Goal: Information Seeking & Learning: Learn about a topic

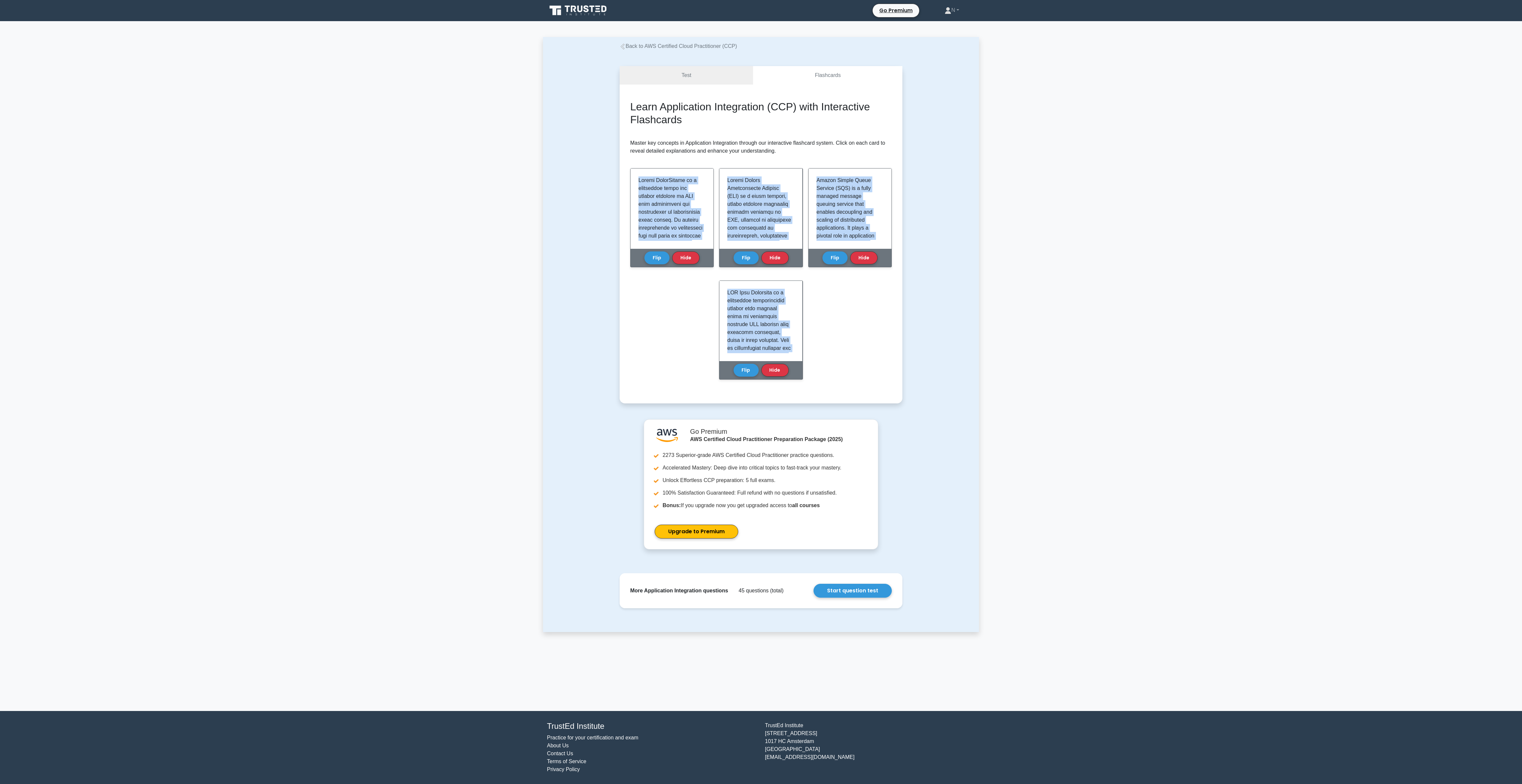
scroll to position [601, 0]
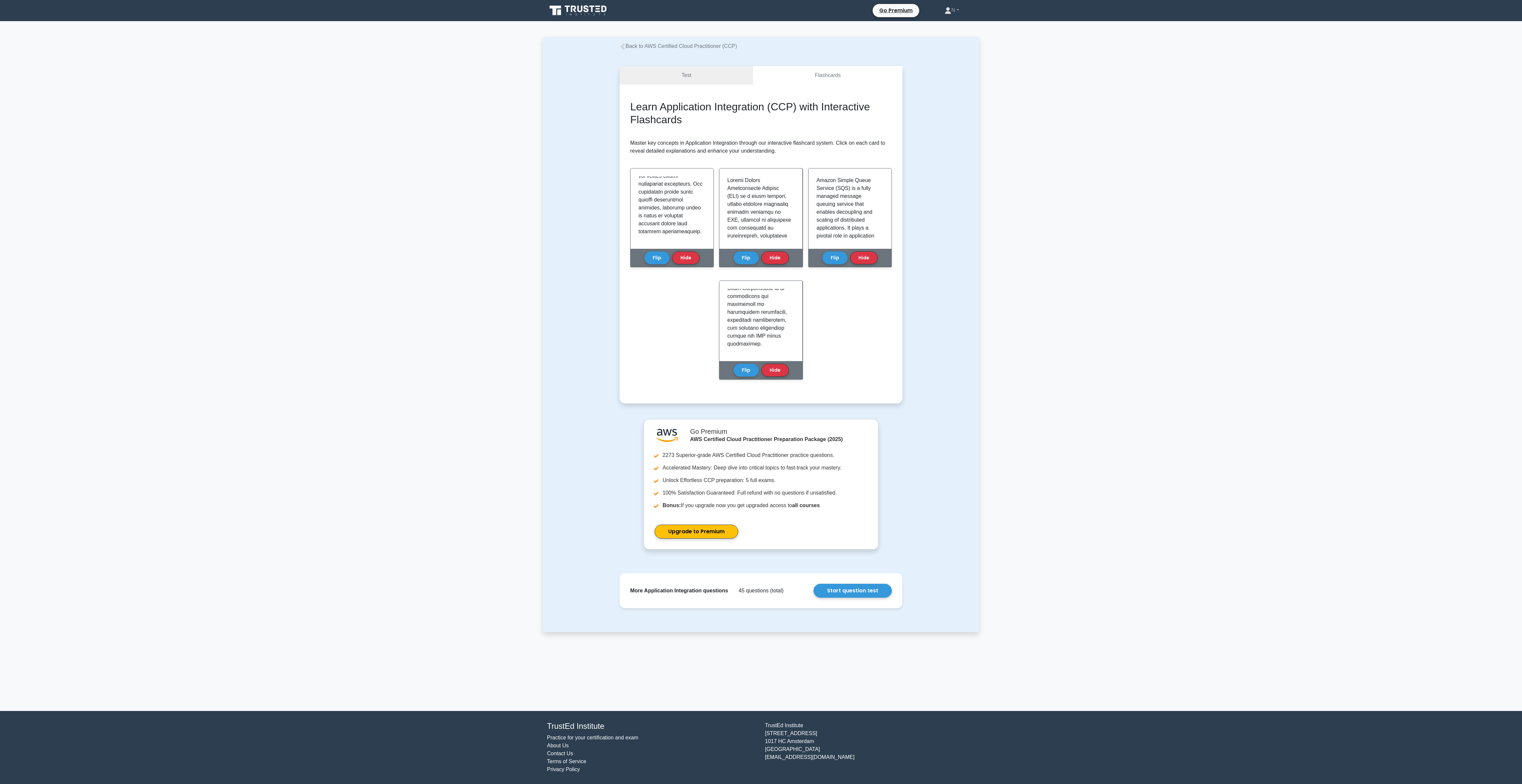
click at [595, 145] on div "Test Flashcards Learn Application Integration (CCP) with Interactive Flashcards…" at bounding box center [761, 235] width 436 height 369
drag, startPoint x: 659, startPoint y: 106, endPoint x: 798, endPoint y: 103, distance: 139.0
click at [798, 103] on h2 "Learn Application Integration (CCP) with Interactive Flashcards" at bounding box center [761, 111] width 262 height 25
copy h2 "Application Integration (CCP)"
drag, startPoint x: 1148, startPoint y: 216, endPoint x: 1095, endPoint y: 234, distance: 56.0
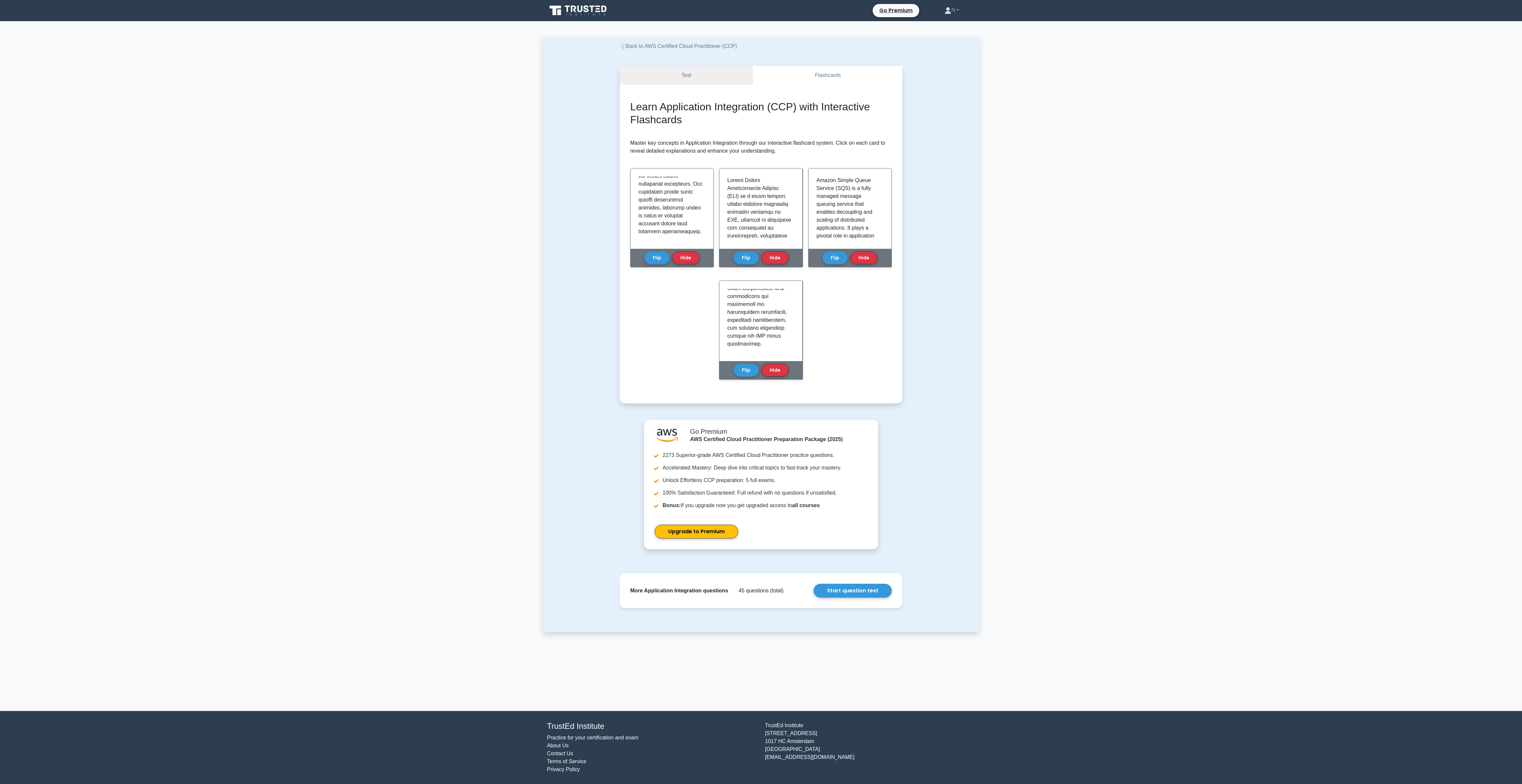
click at [1149, 217] on main "Back to AWS Certified Cloud Practitioner (CCP) Test Flashcards Learn Applicatio…" at bounding box center [761, 366] width 1522 height 689
click at [668, 44] on link "Back to AWS Certified Cloud Practitioner (CCP)" at bounding box center [678, 46] width 117 height 6
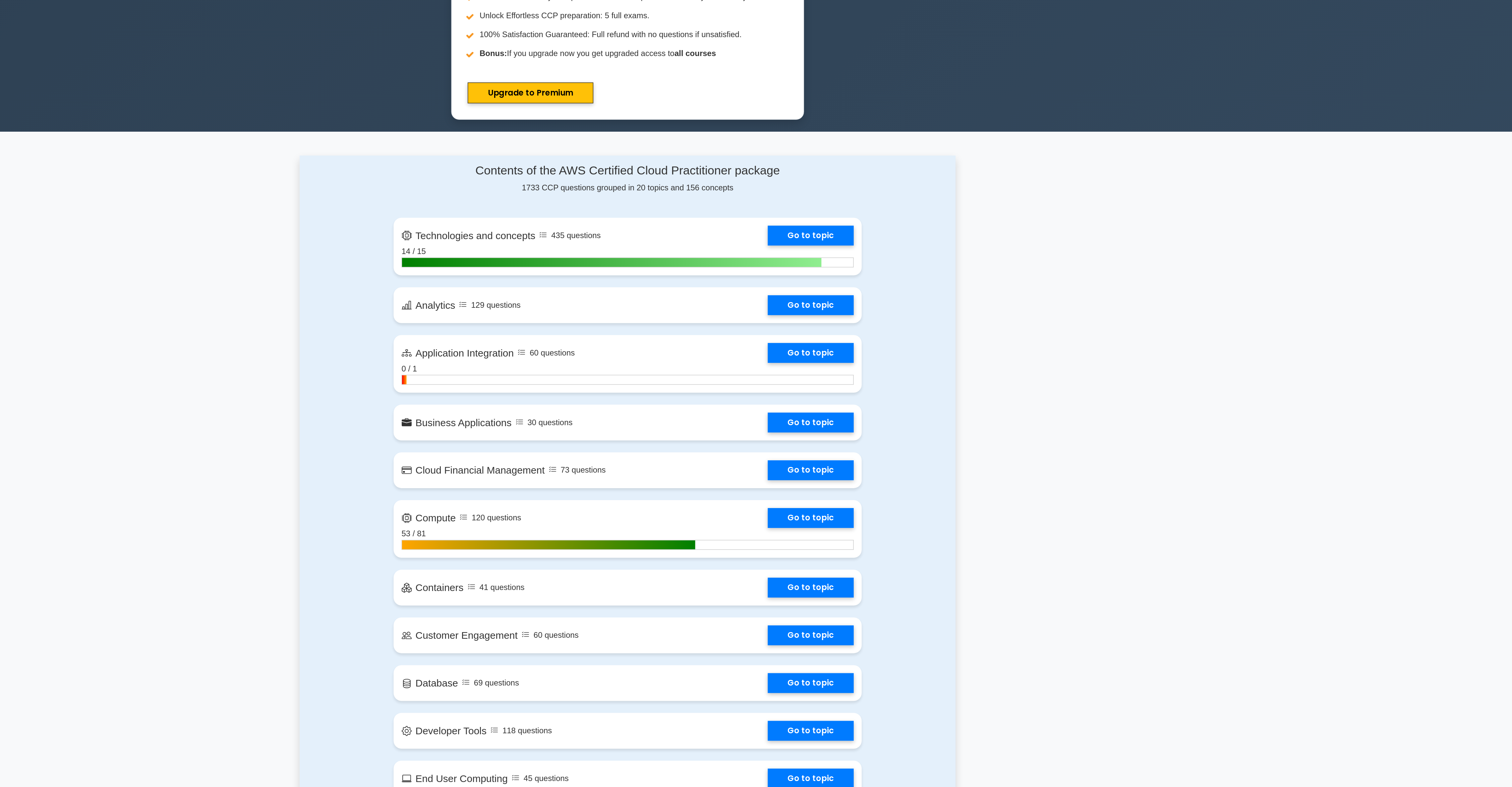
scroll to position [199, 0]
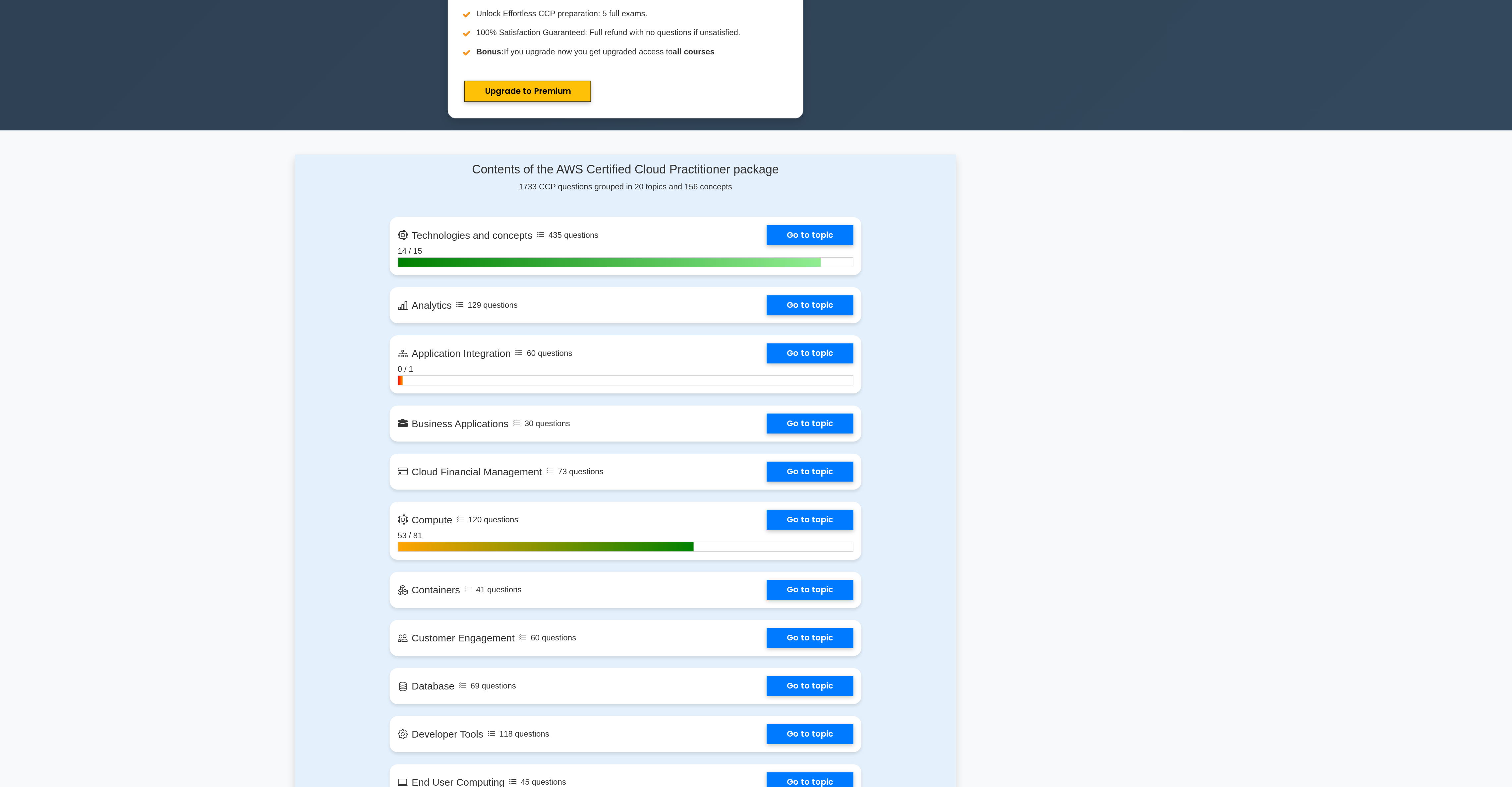
click at [1103, 422] on main ".st0{fill:#252F3E;} .st1{fill-rule:evenodd;clip-rule:evenodd;fill:#FF9900;} AWS…" at bounding box center [756, 770] width 1512 height 1897
click at [850, 403] on link "Go to topic" at bounding box center [878, 398] width 58 height 13
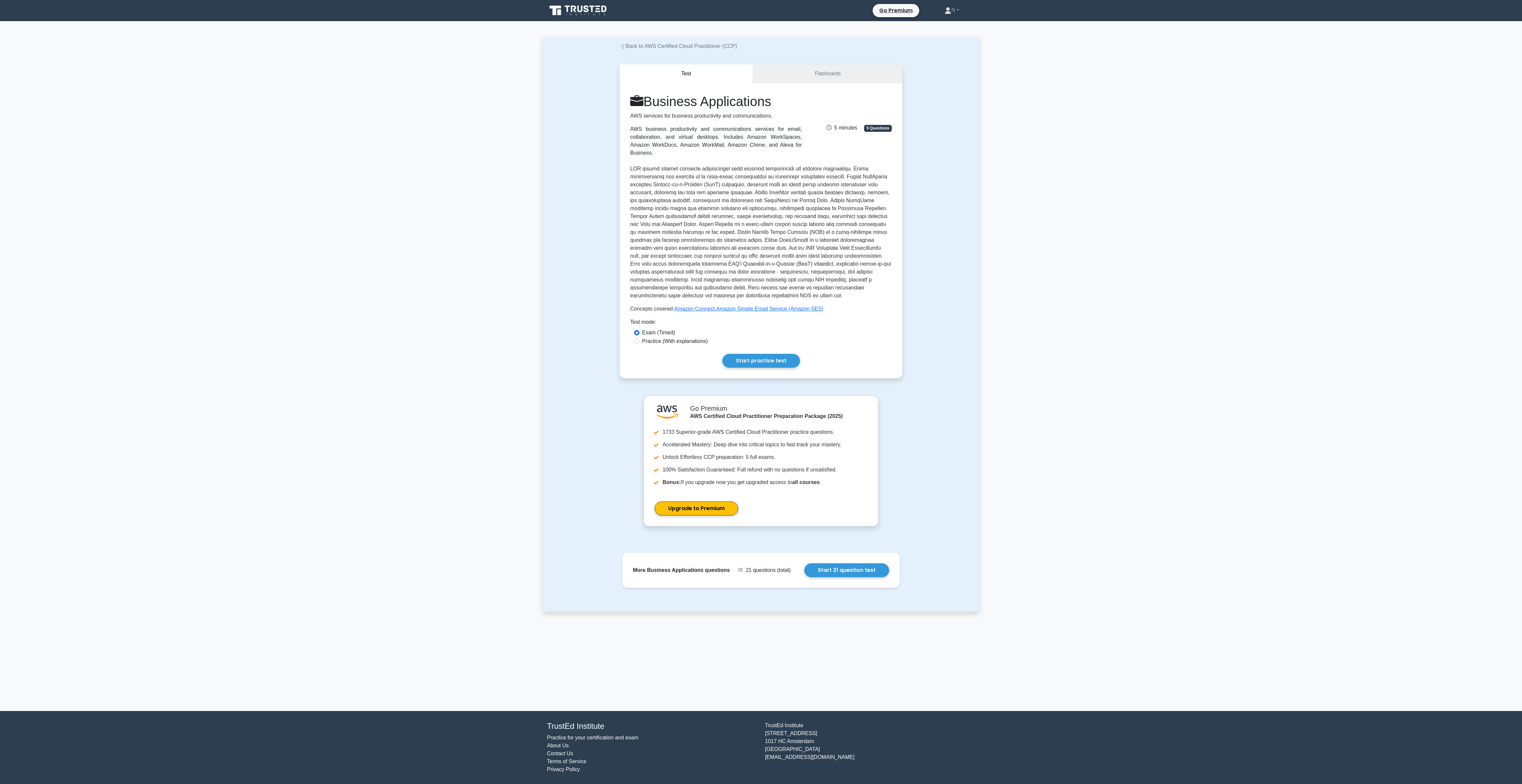
click at [858, 70] on link "Flashcards" at bounding box center [828, 74] width 149 height 19
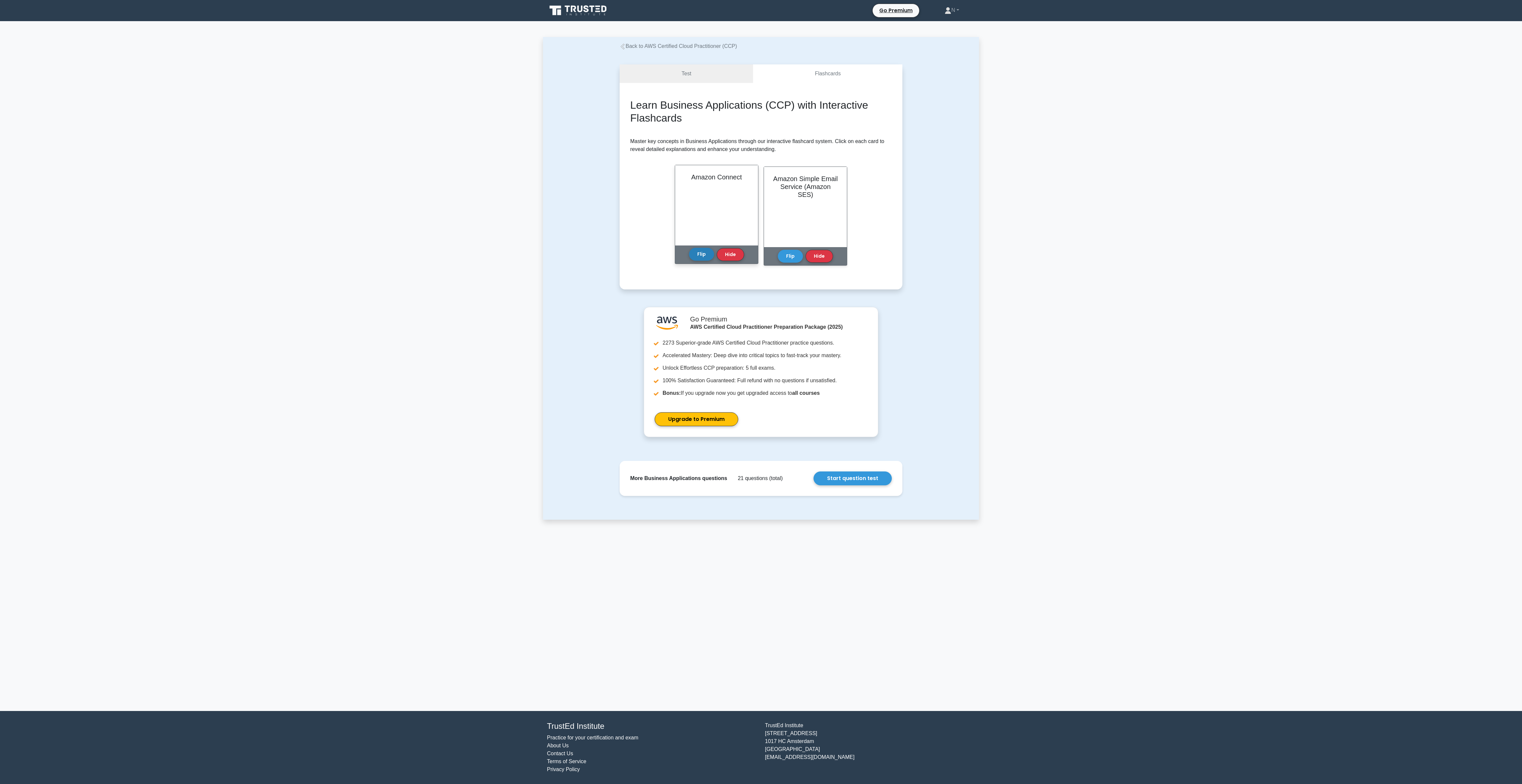
click at [696, 254] on button "Flip" at bounding box center [701, 254] width 25 height 13
click at [789, 257] on button "Flip" at bounding box center [791, 254] width 25 height 13
drag, startPoint x: 680, startPoint y: 175, endPoint x: 841, endPoint y: 231, distance: 170.5
click at [841, 231] on div "Learn Business Applications (CCP) with Interactive Flashcards Master key concep…" at bounding box center [761, 186] width 262 height 175
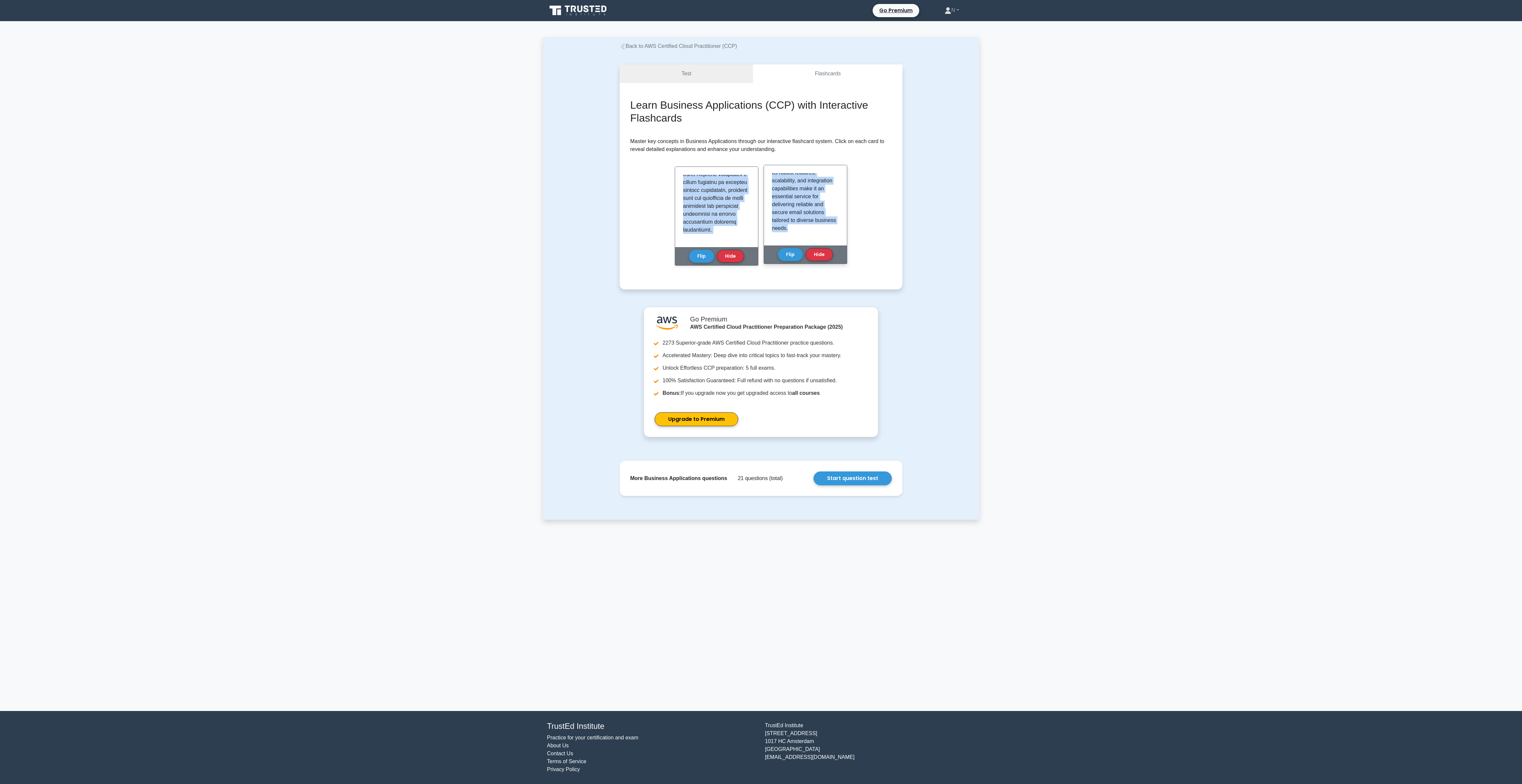
copy div "Amazon Connect is a cloud-based contact center service offered by Amazon Web Se…"
click at [909, 225] on div "Test Flashcards Learn Business Applications (CCP) with Interactive Flashcards M…" at bounding box center [761, 178] width 436 height 256
drag, startPoint x: 660, startPoint y: 107, endPoint x: 791, endPoint y: 108, distance: 131.0
click at [791, 108] on h2 "Learn Business Applications (CCP) with Interactive Flashcards" at bounding box center [761, 111] width 262 height 25
copy h2 "Business Applications (CCP)"
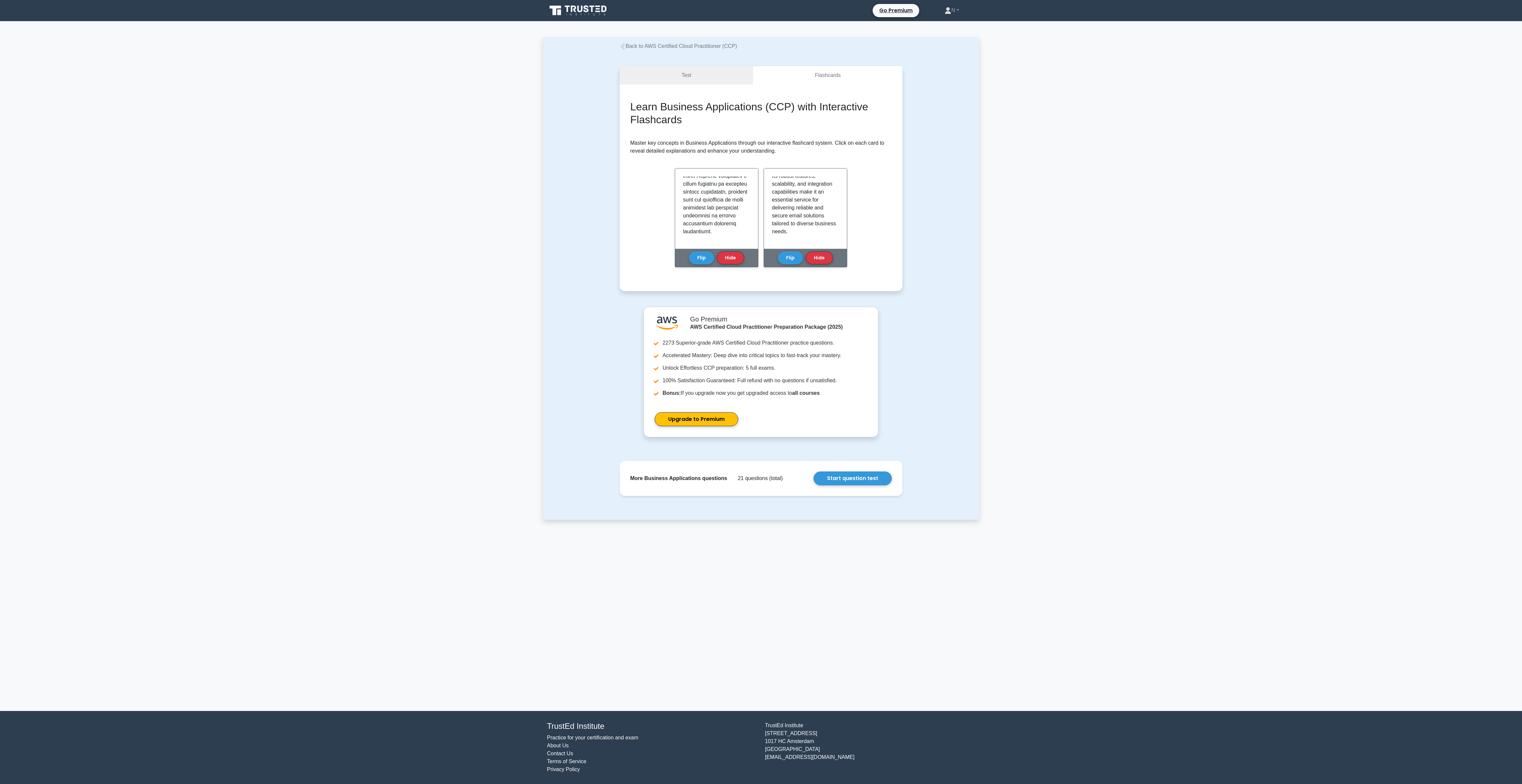
click at [455, 340] on main "Back to AWS Certified Cloud Practitioner (CCP) Test Flashcards Learn Business A…" at bounding box center [761, 366] width 1522 height 689
click at [668, 38] on div "Back to AWS Certified Cloud Practitioner (CCP) Test Flashcards Learn Business A…" at bounding box center [761, 278] width 436 height 483
click at [671, 46] on link "Back to AWS Certified Cloud Practitioner (CCP)" at bounding box center [678, 46] width 117 height 6
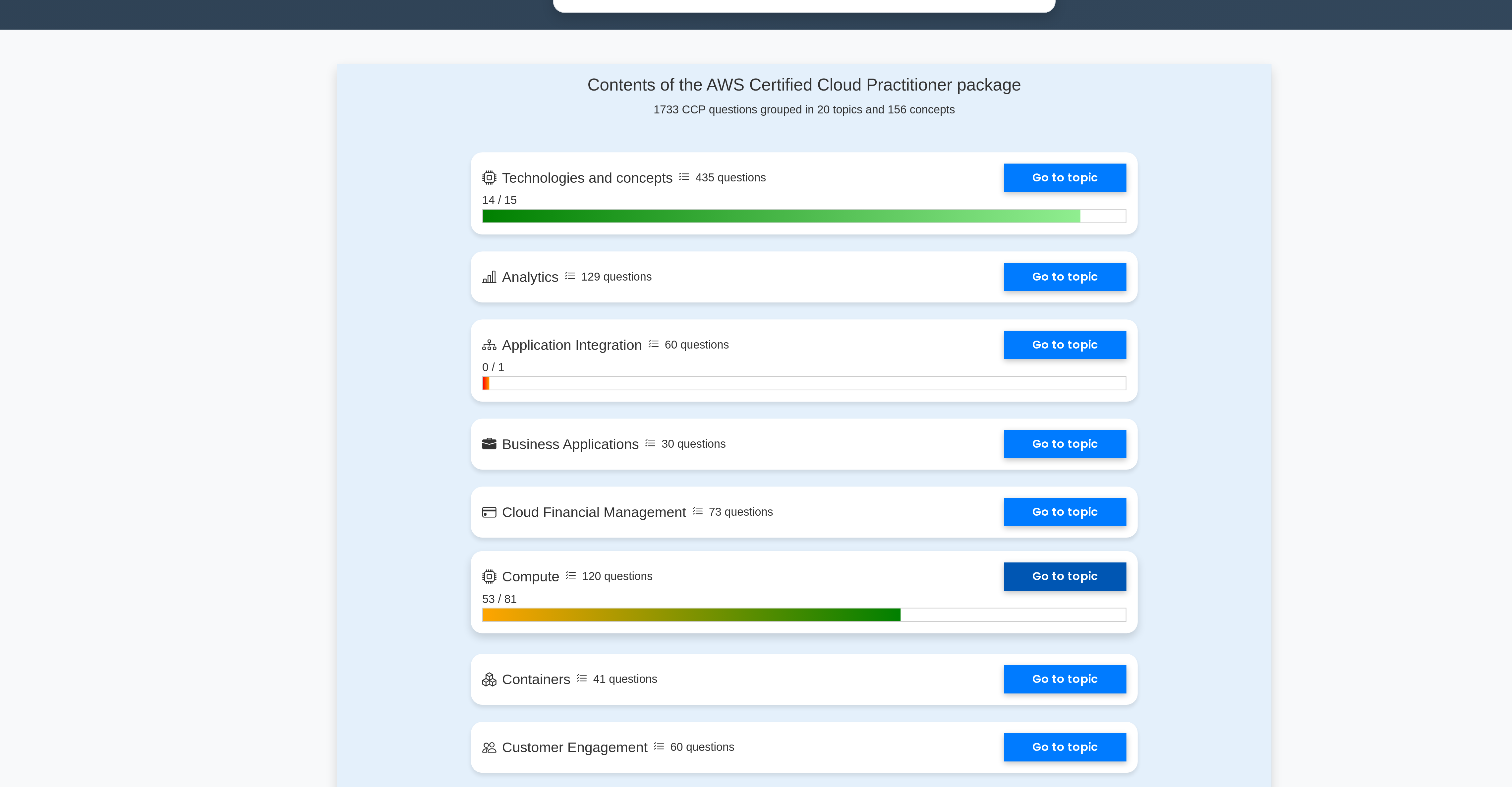
scroll to position [203, 0]
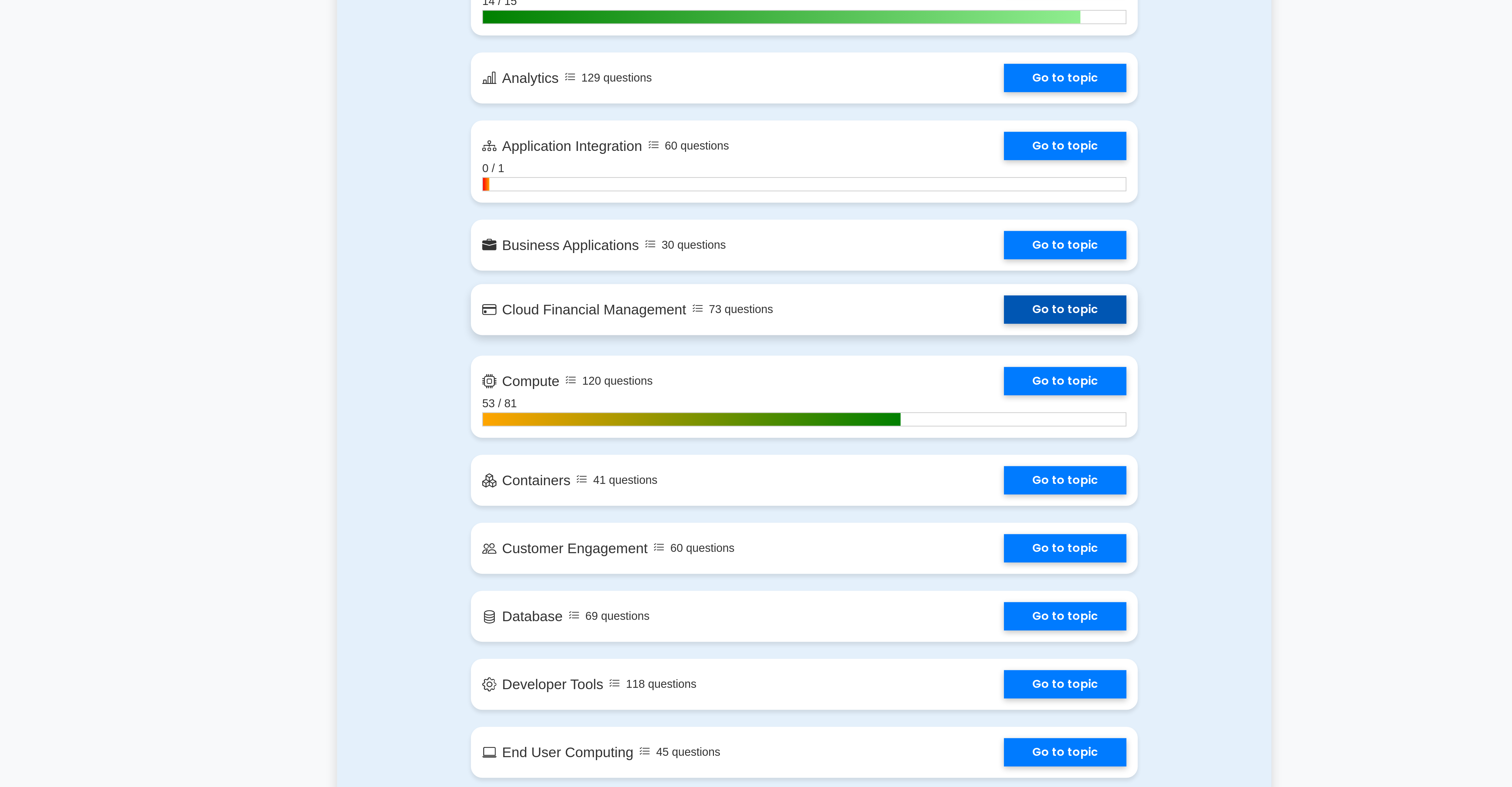
click at [850, 423] on link "Go to topic" at bounding box center [878, 425] width 58 height 13
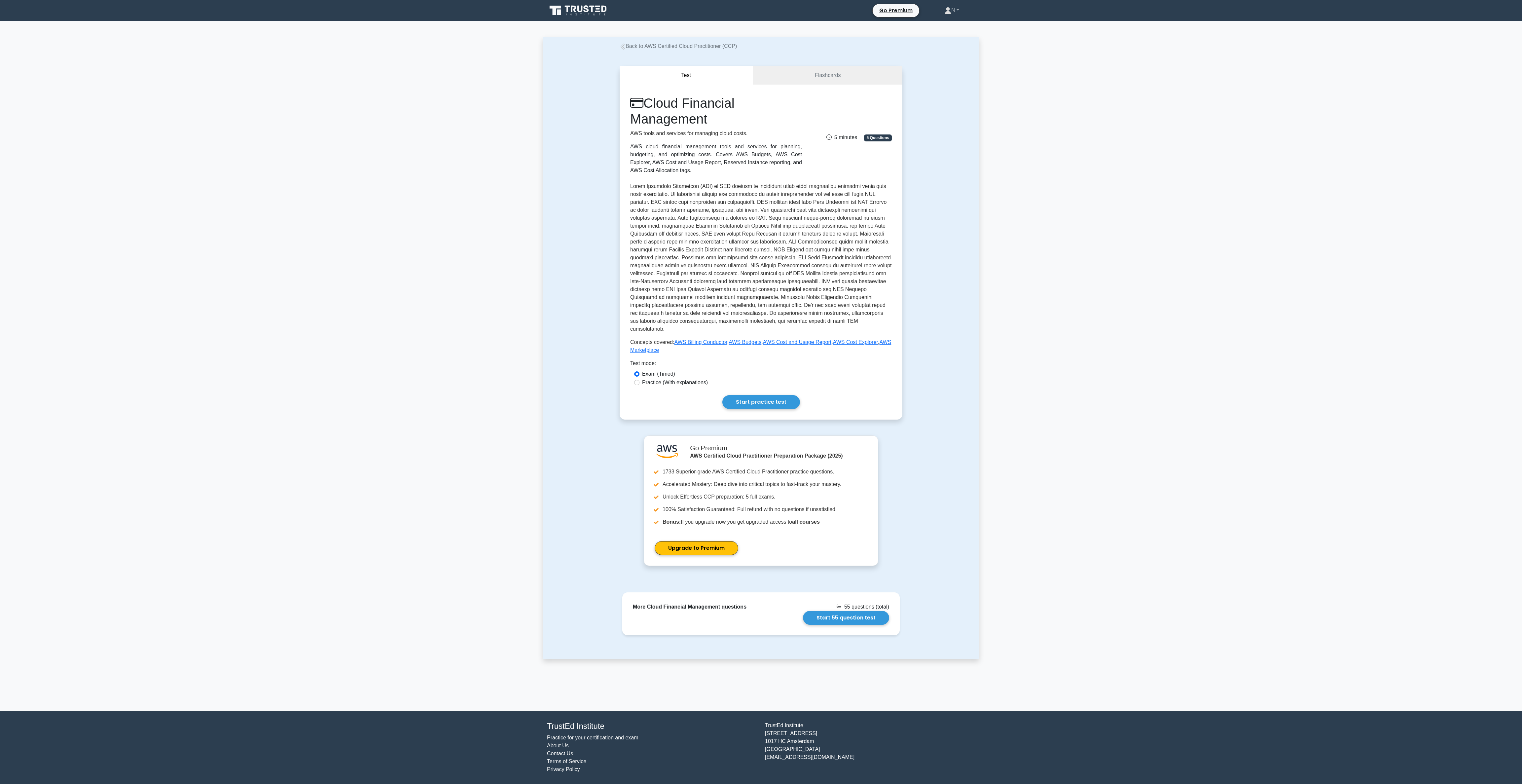
click at [814, 61] on div "Test Flashcards Cloud Financial Management AWS tools and services for managing …" at bounding box center [761, 243] width 291 height 385
click at [823, 75] on link "Flashcards" at bounding box center [828, 74] width 149 height 19
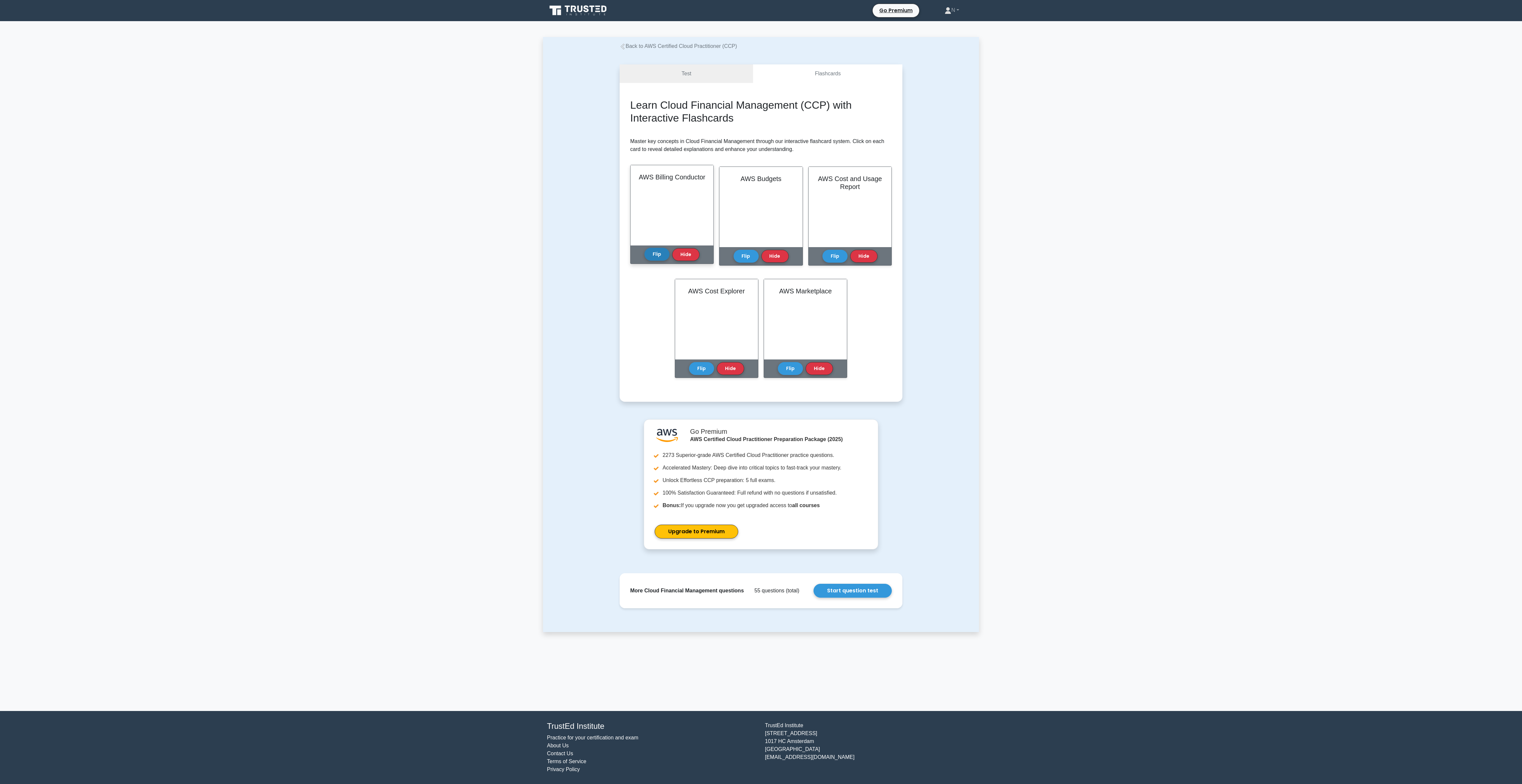
click at [655, 255] on button "Flip" at bounding box center [657, 254] width 25 height 13
click at [750, 257] on button "Flip" at bounding box center [746, 254] width 25 height 13
click at [830, 256] on button "Flip" at bounding box center [835, 254] width 25 height 13
click at [702, 360] on button "Flip" at bounding box center [701, 366] width 25 height 13
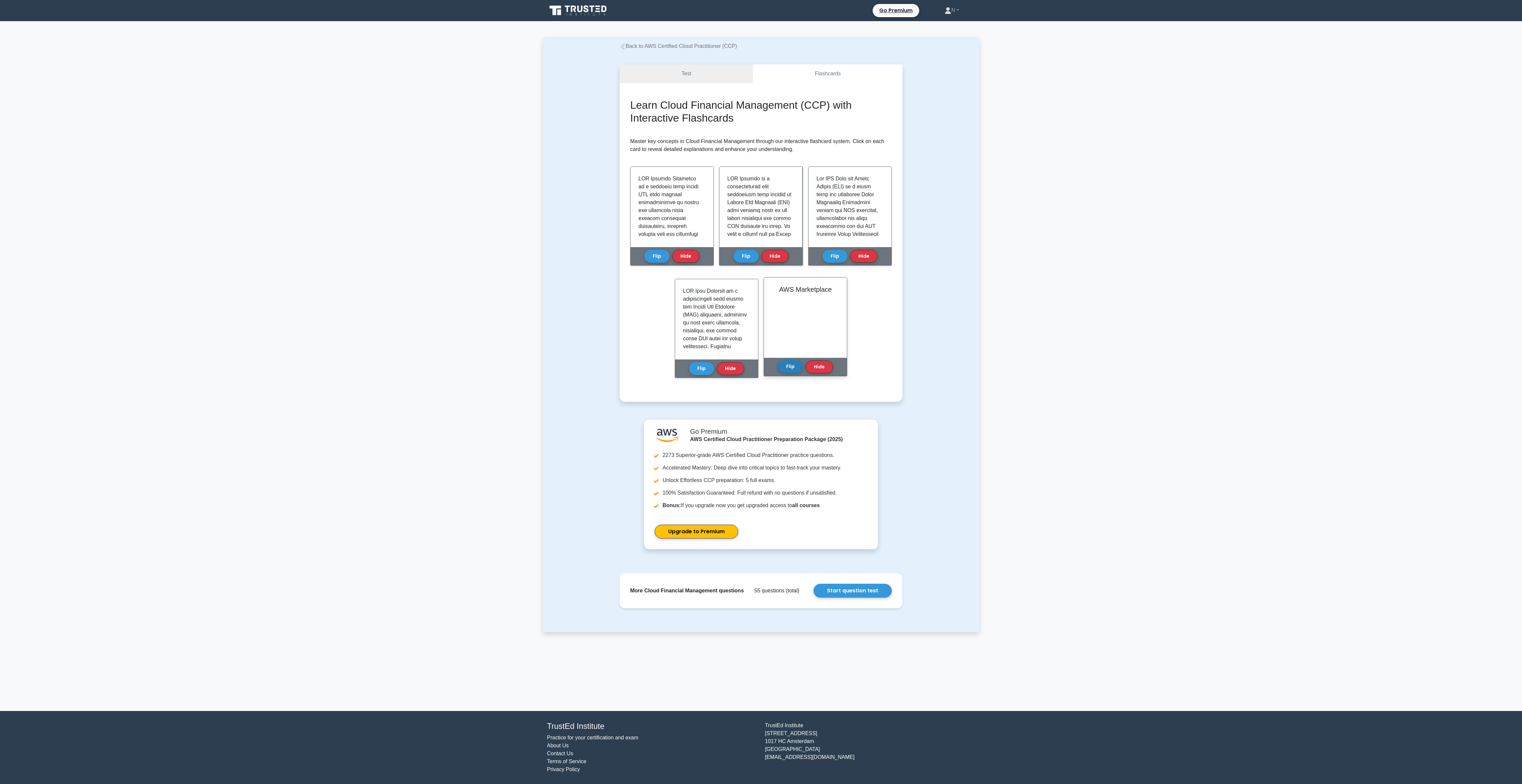
click at [782, 365] on button "Flip" at bounding box center [791, 366] width 25 height 13
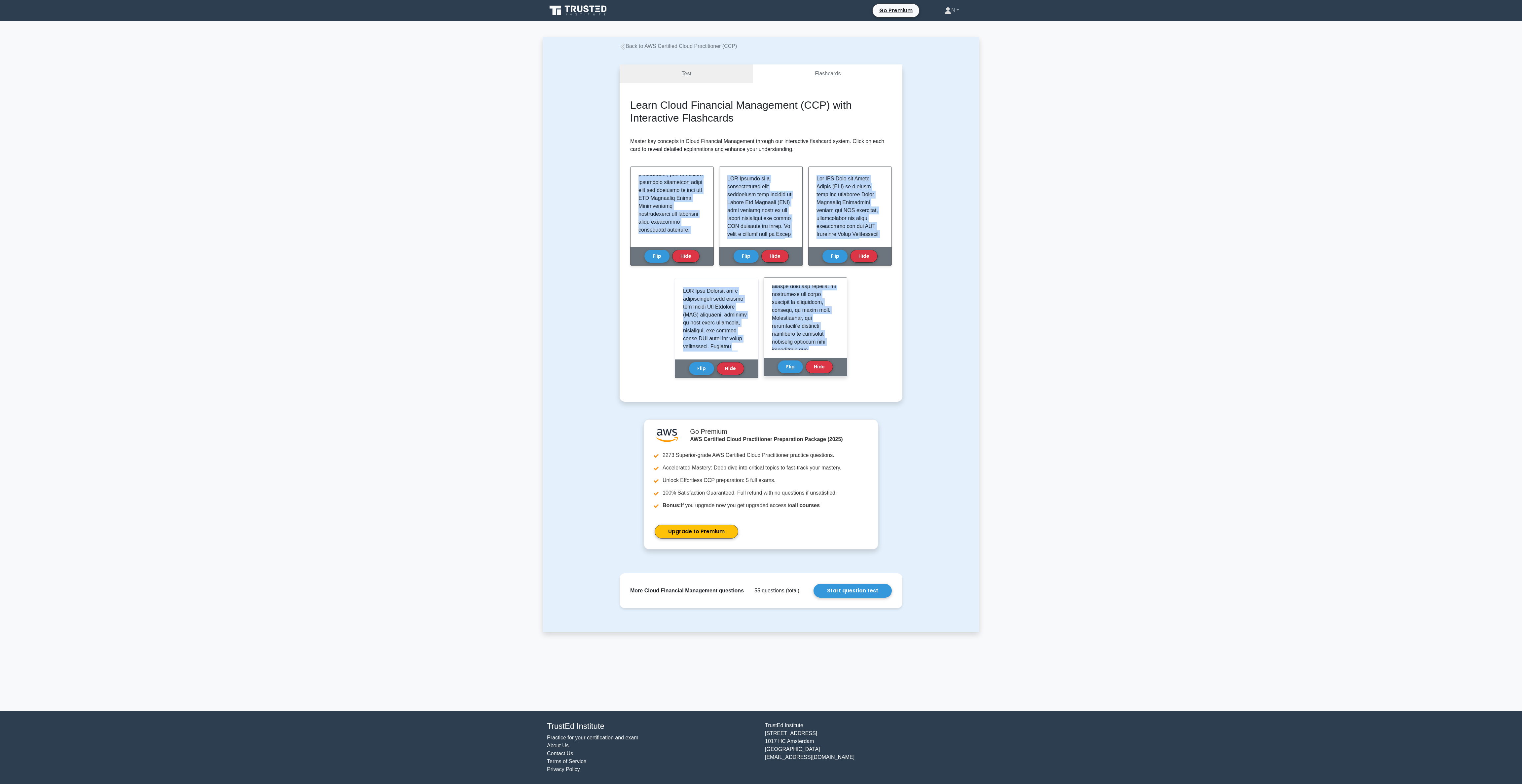
scroll to position [775, 0]
drag, startPoint x: 633, startPoint y: 174, endPoint x: 834, endPoint y: 353, distance: 269.2
click at [834, 353] on div "Learn Cloud Financial Management (CCP) with Interactive Flashcards Master key c…" at bounding box center [761, 242] width 262 height 287
copy div "AWS Billing Conductor is a powerful tool within AWS that enables organizations …"
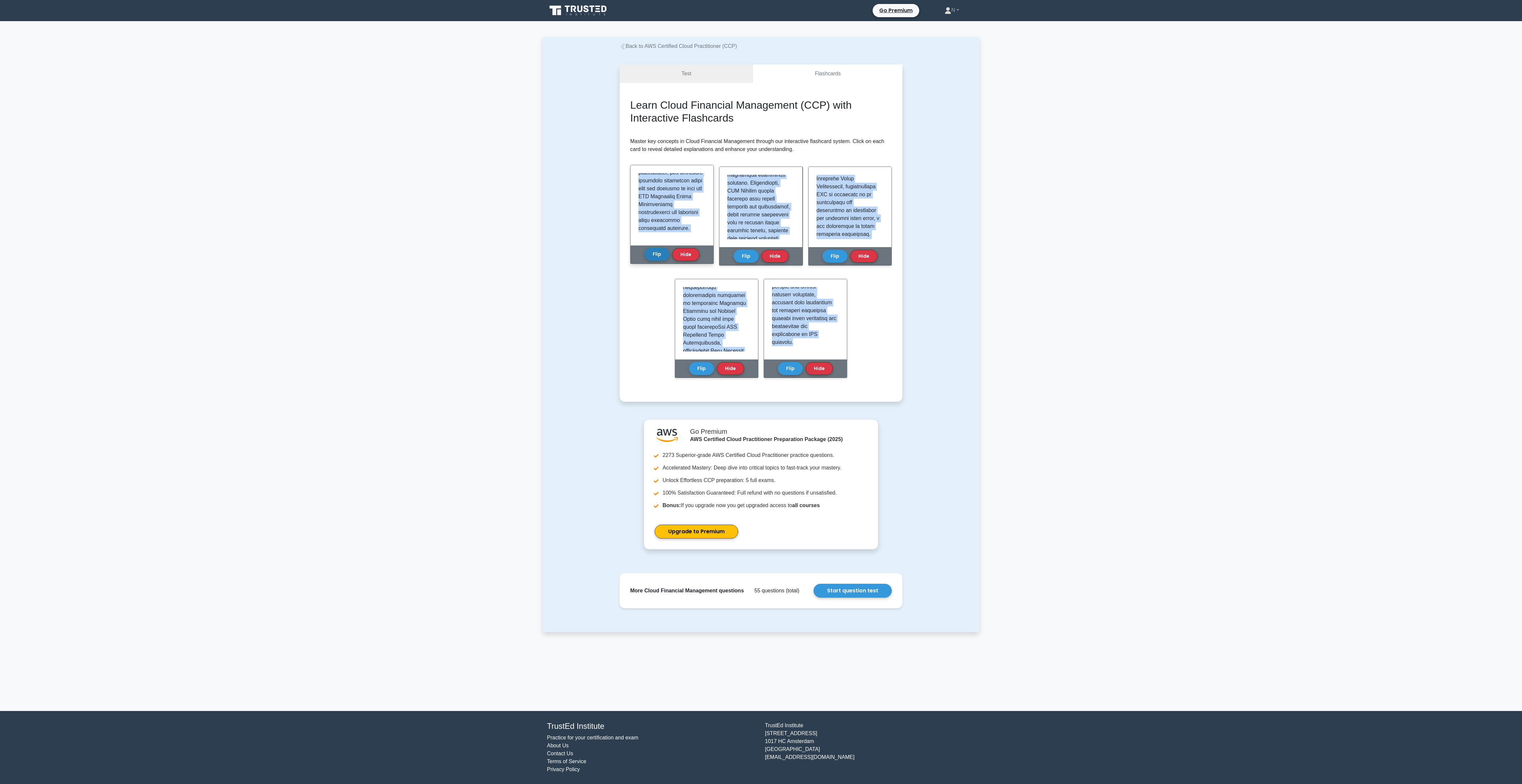
click at [652, 248] on button "Flip" at bounding box center [657, 254] width 25 height 13
click at [749, 248] on button "Flip" at bounding box center [746, 254] width 25 height 13
click at [830, 252] on button "Flip" at bounding box center [835, 254] width 25 height 13
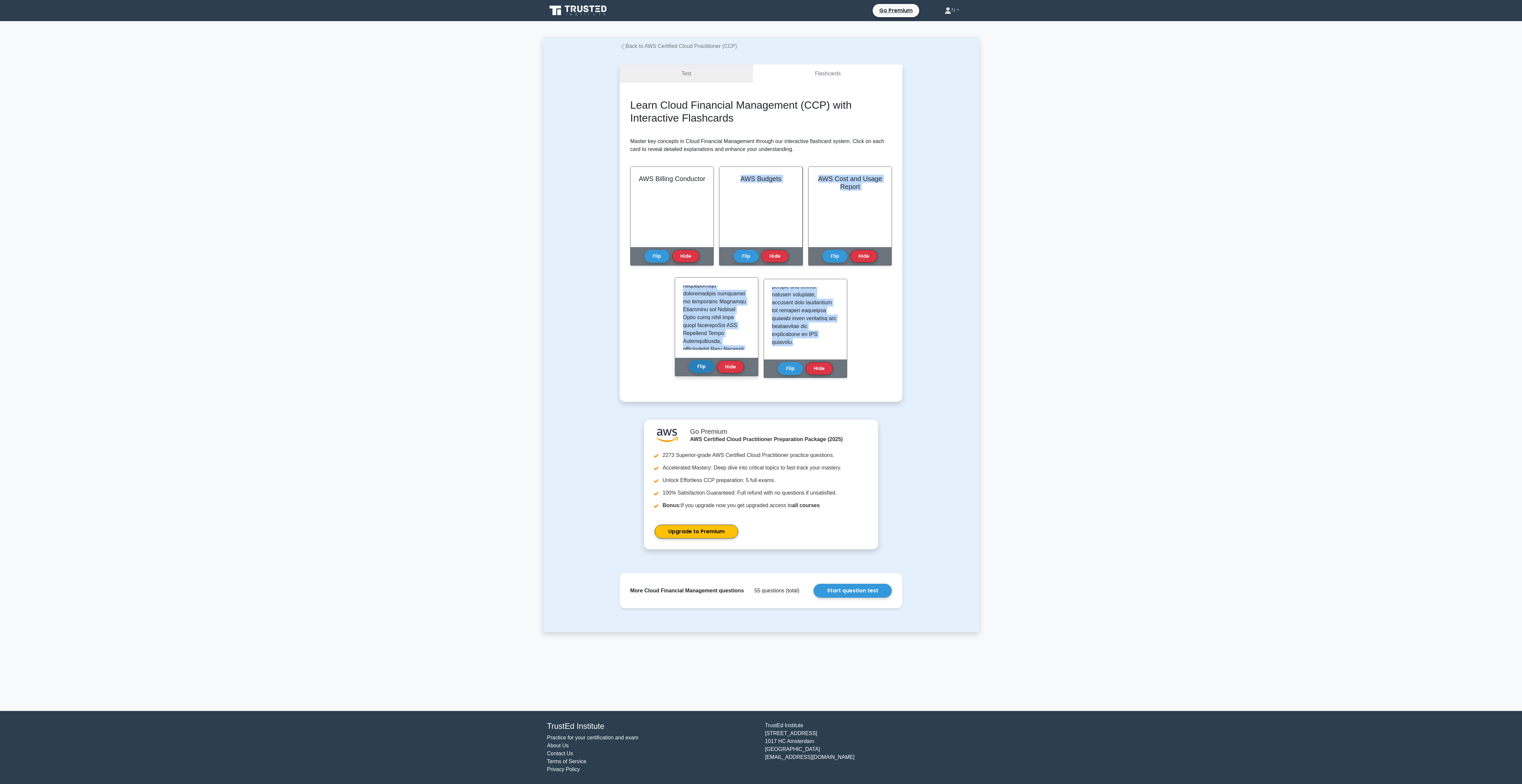
click at [693, 365] on button "Flip" at bounding box center [701, 366] width 25 height 13
click at [785, 368] on button "Flip" at bounding box center [791, 366] width 25 height 13
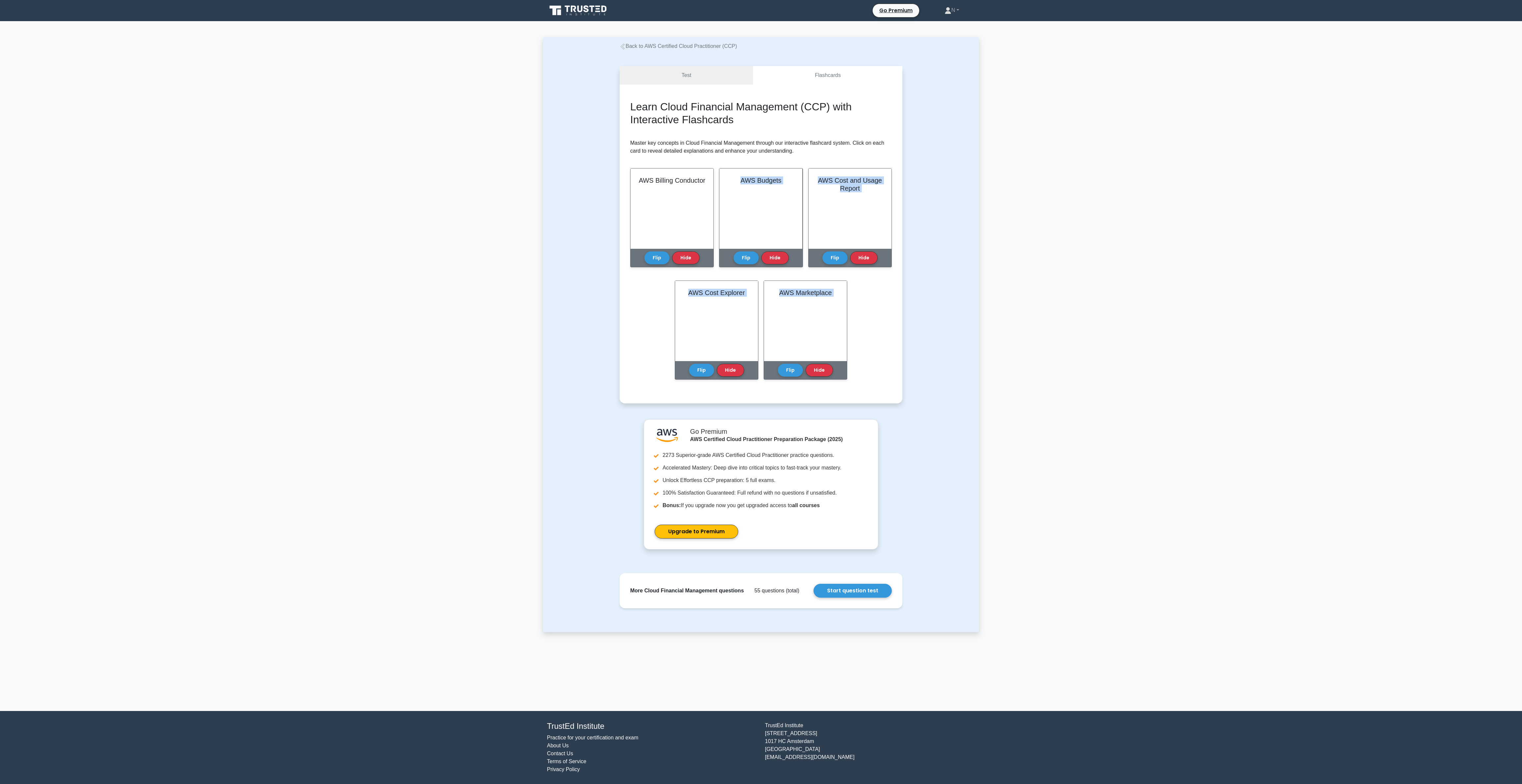
click at [1219, 307] on main "Back to AWS Certified Cloud Practitioner (CCP) Test Flashcards Learn Cloud Fina…" at bounding box center [761, 366] width 1522 height 689
click at [691, 108] on h2 "Learn Cloud Financial Management (CCP) with Interactive Flashcards" at bounding box center [761, 111] width 262 height 25
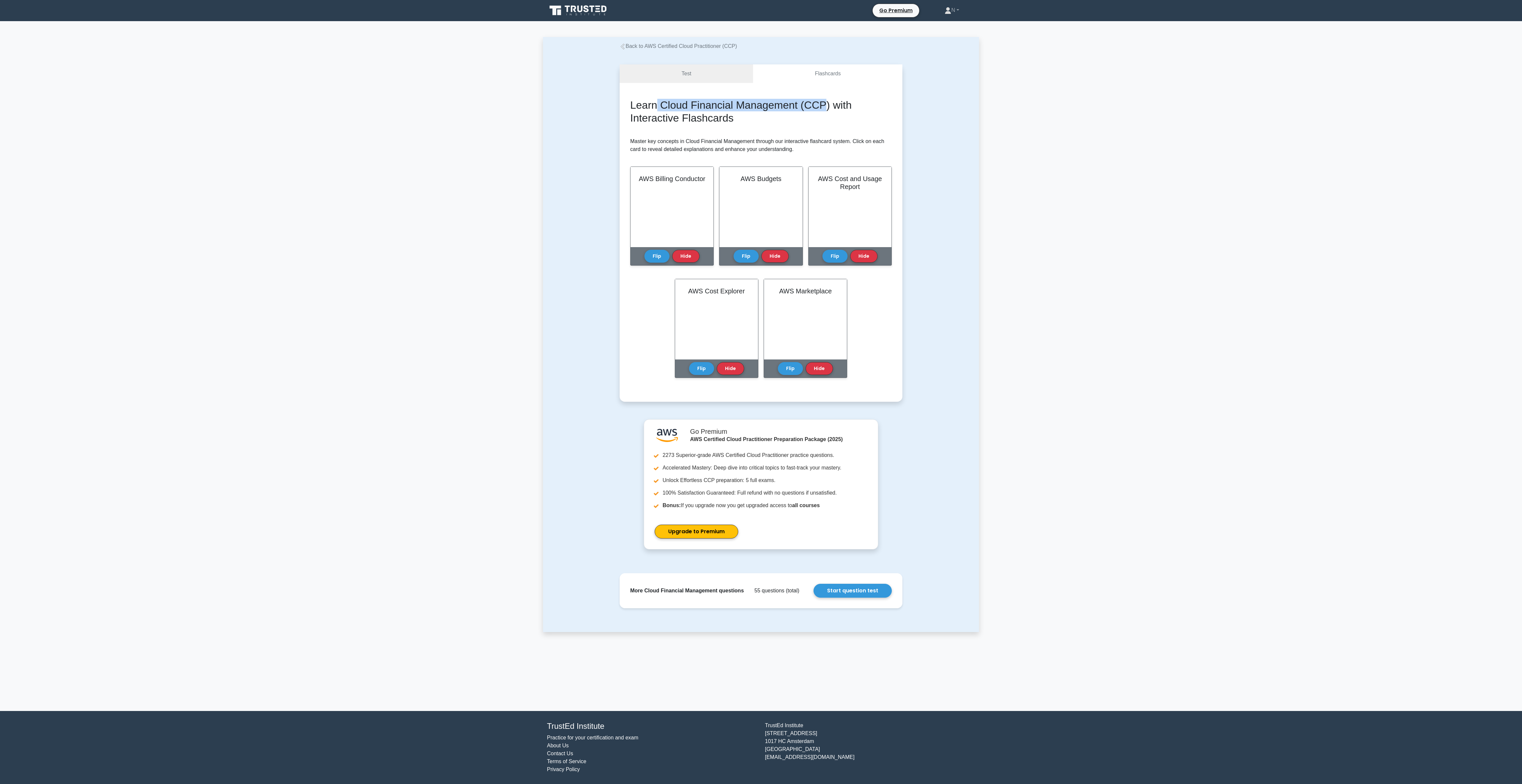
drag, startPoint x: 659, startPoint y: 106, endPoint x: 826, endPoint y: 106, distance: 167.0
click at [826, 106] on h2 "Learn Cloud Financial Management (CCP) with Interactive Flashcards" at bounding box center [761, 111] width 262 height 25
drag, startPoint x: 827, startPoint y: 103, endPoint x: 659, endPoint y: 105, distance: 168.0
click at [659, 105] on h2 "Learn Cloud Financial Management (CCP) with Interactive Flashcards" at bounding box center [761, 111] width 262 height 25
copy h2 "Cloud Financial Management (CCP)"
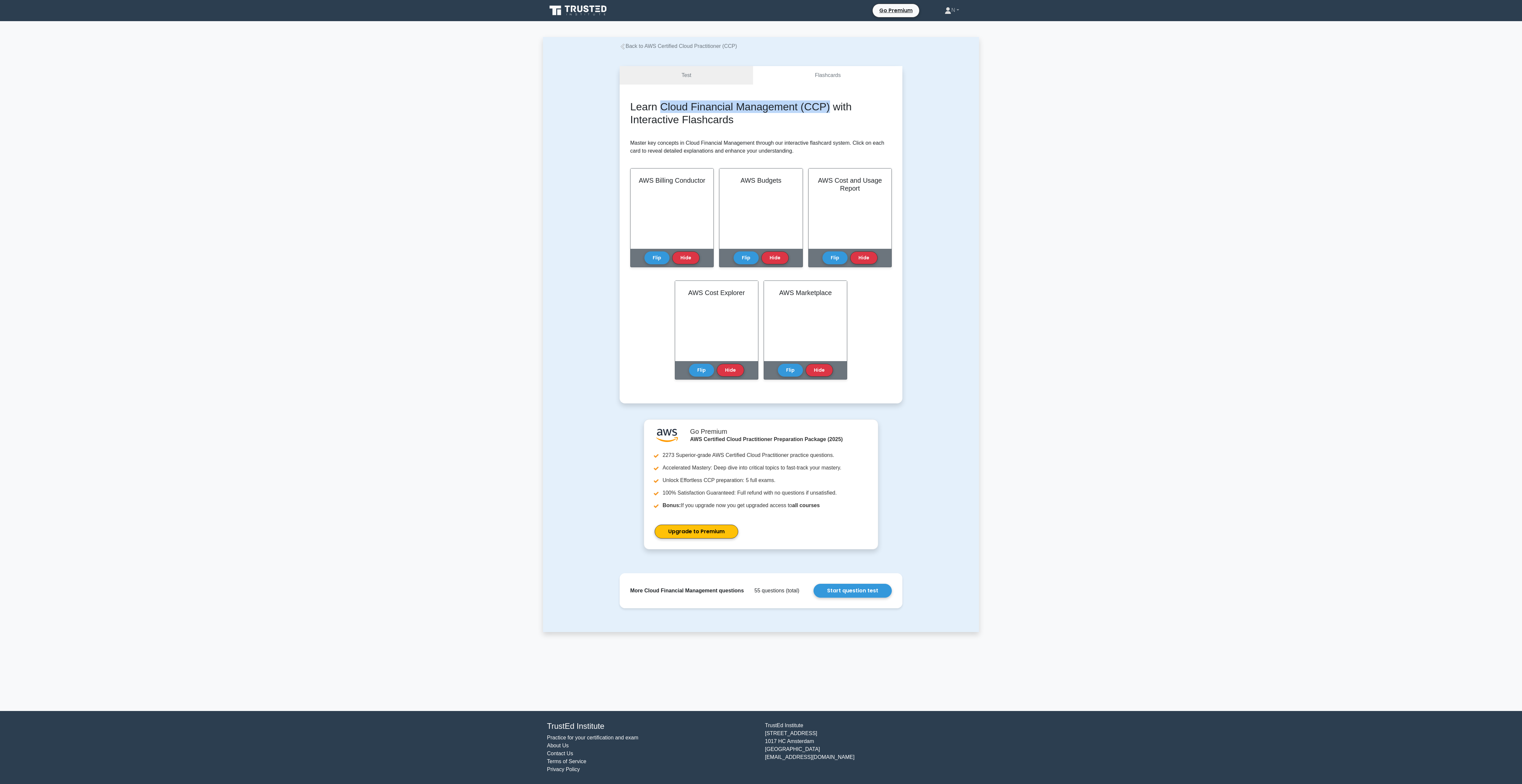
click at [451, 299] on main "Back to AWS Certified Cloud Practitioner (CCP) Test Flashcards Learn Cloud Fina…" at bounding box center [761, 366] width 1522 height 689
click at [694, 44] on link "Back to AWS Certified Cloud Practitioner (CCP)" at bounding box center [678, 46] width 117 height 6
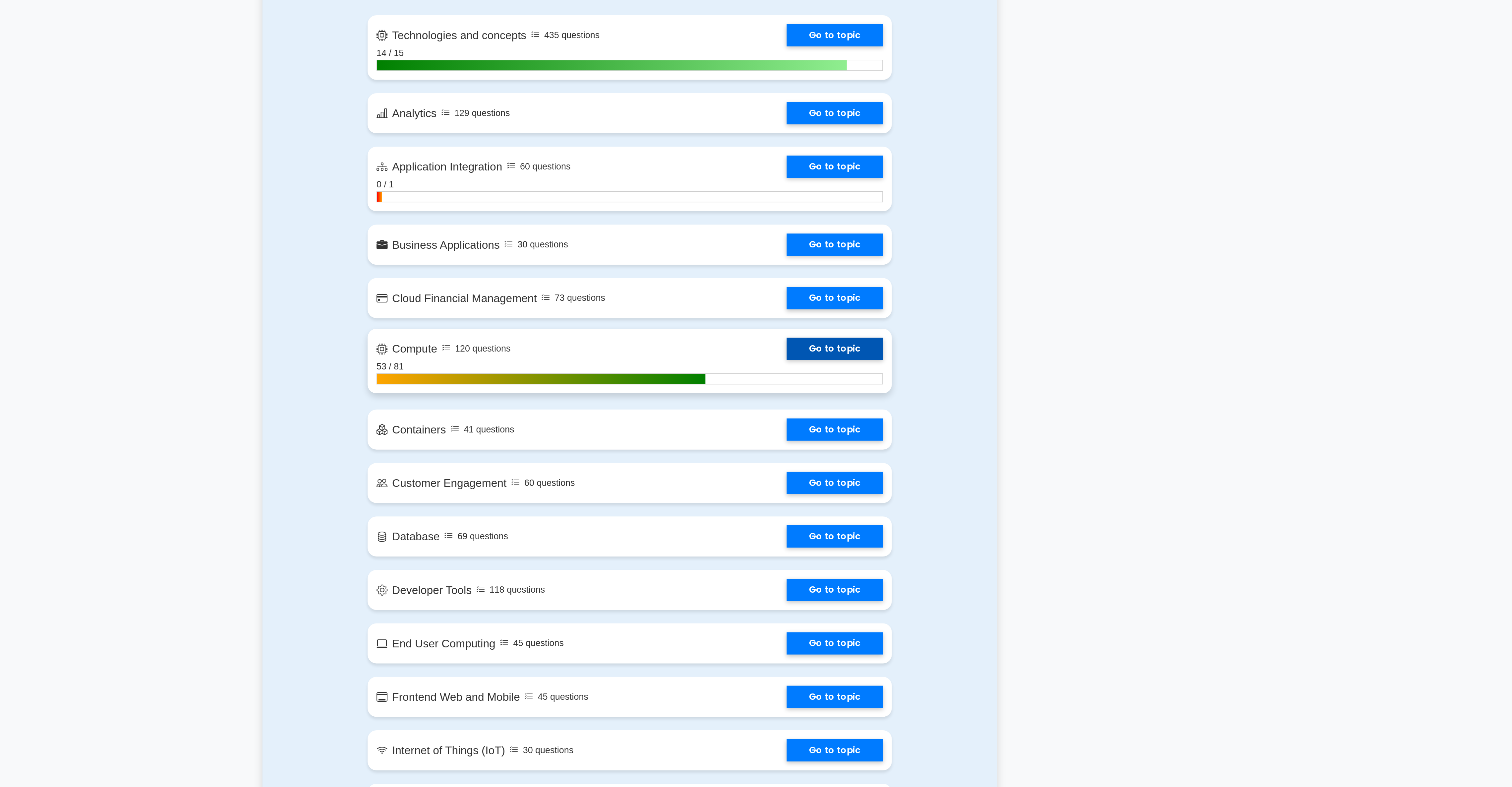
scroll to position [275, 0]
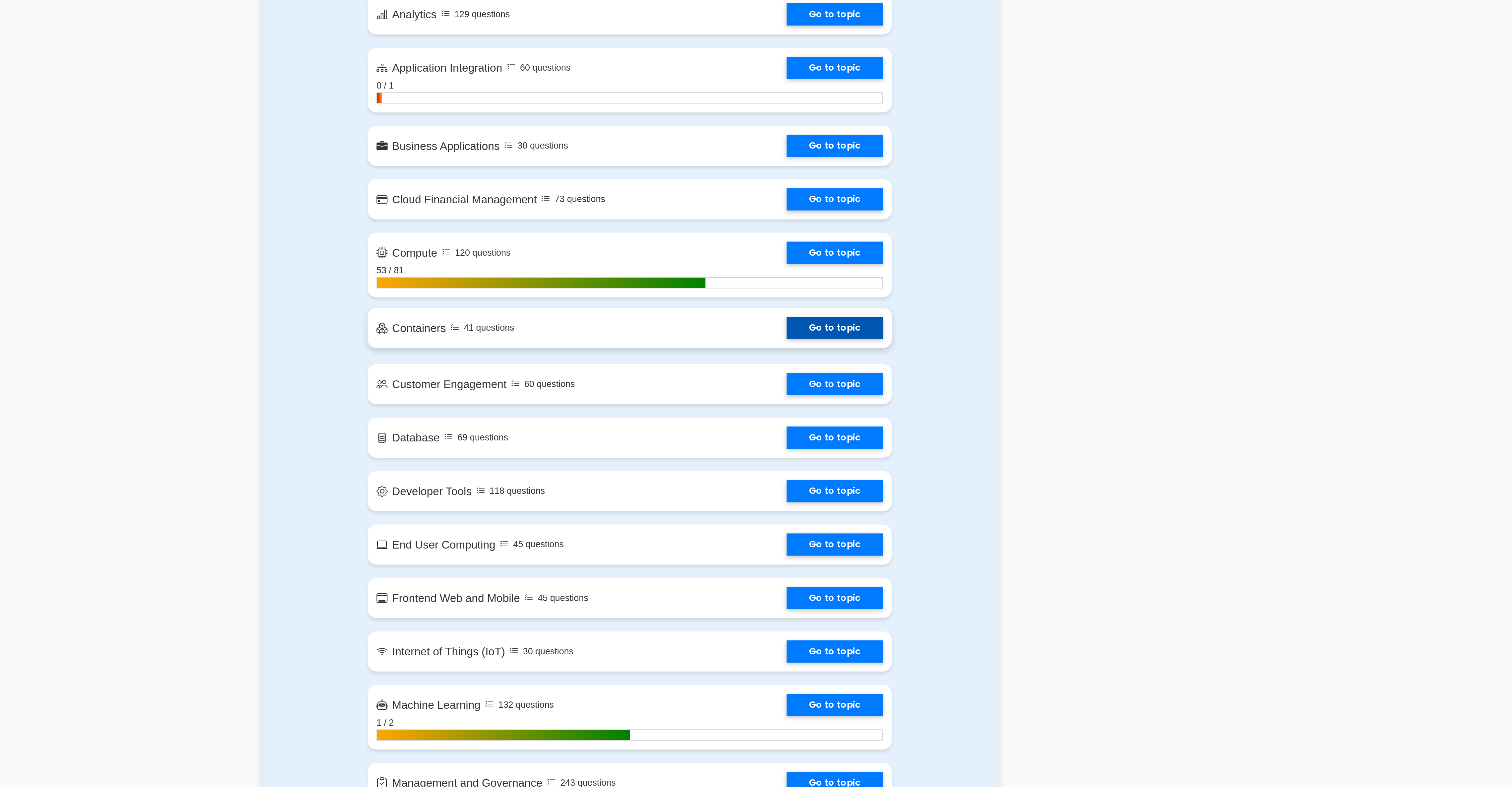
click at [850, 439] on link "Go to topic" at bounding box center [878, 432] width 58 height 13
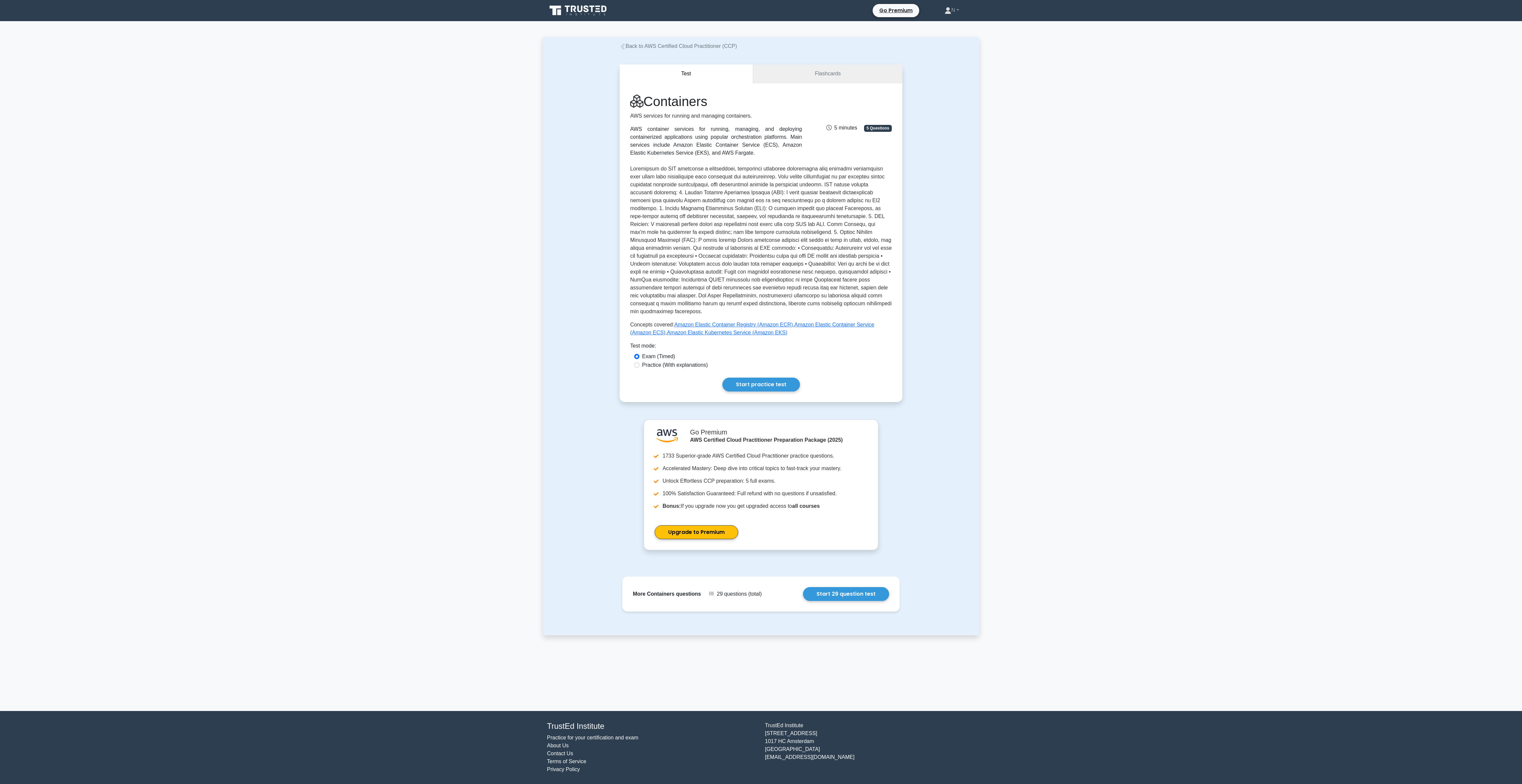
click at [847, 67] on link "Flashcards" at bounding box center [828, 74] width 149 height 19
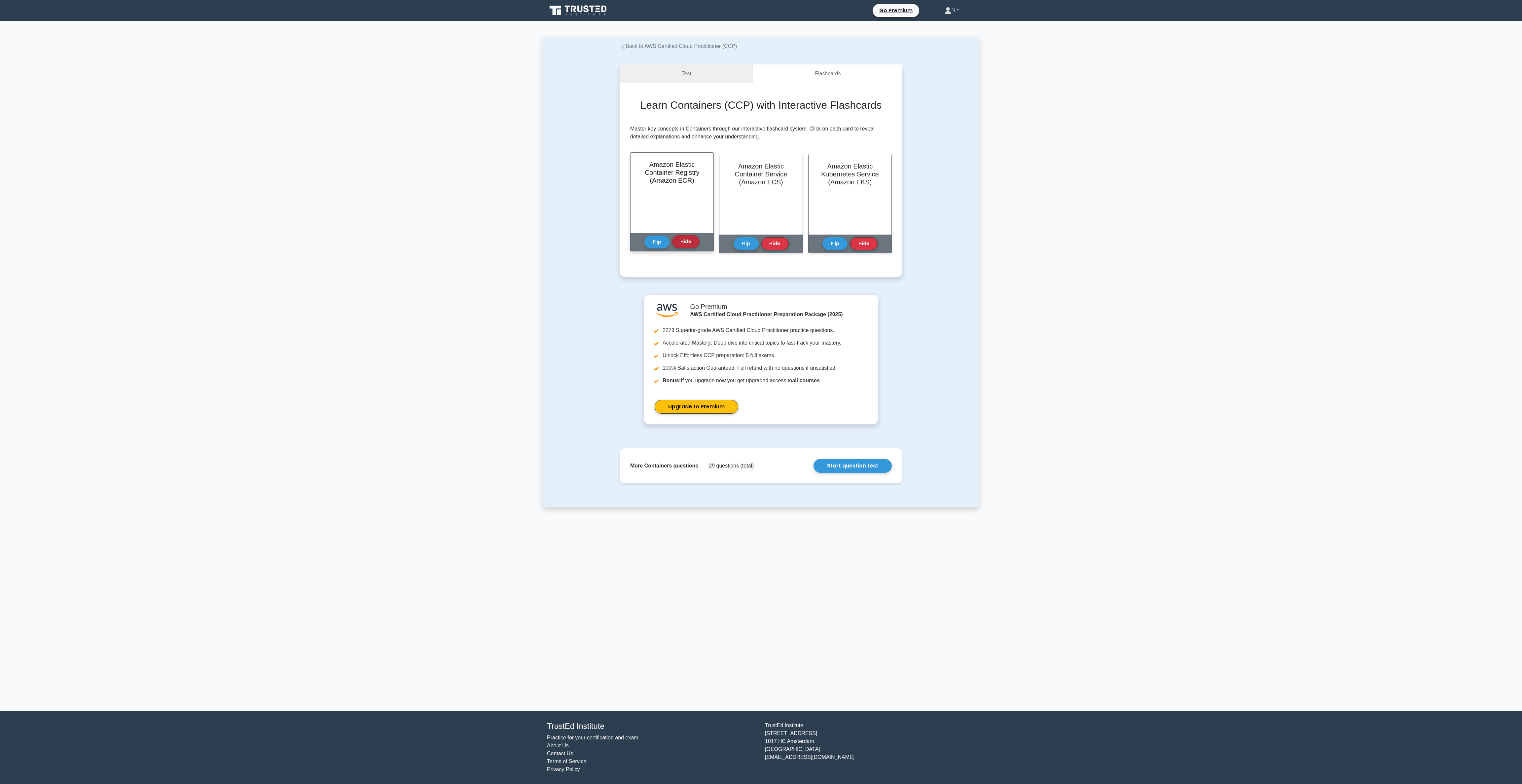
drag, startPoint x: 655, startPoint y: 236, endPoint x: 685, endPoint y: 236, distance: 30.0
click at [655, 236] on button "Flip" at bounding box center [657, 242] width 25 height 13
click at [749, 238] on button "Flip" at bounding box center [746, 242] width 25 height 13
click at [838, 242] on button "Flip" at bounding box center [835, 242] width 25 height 13
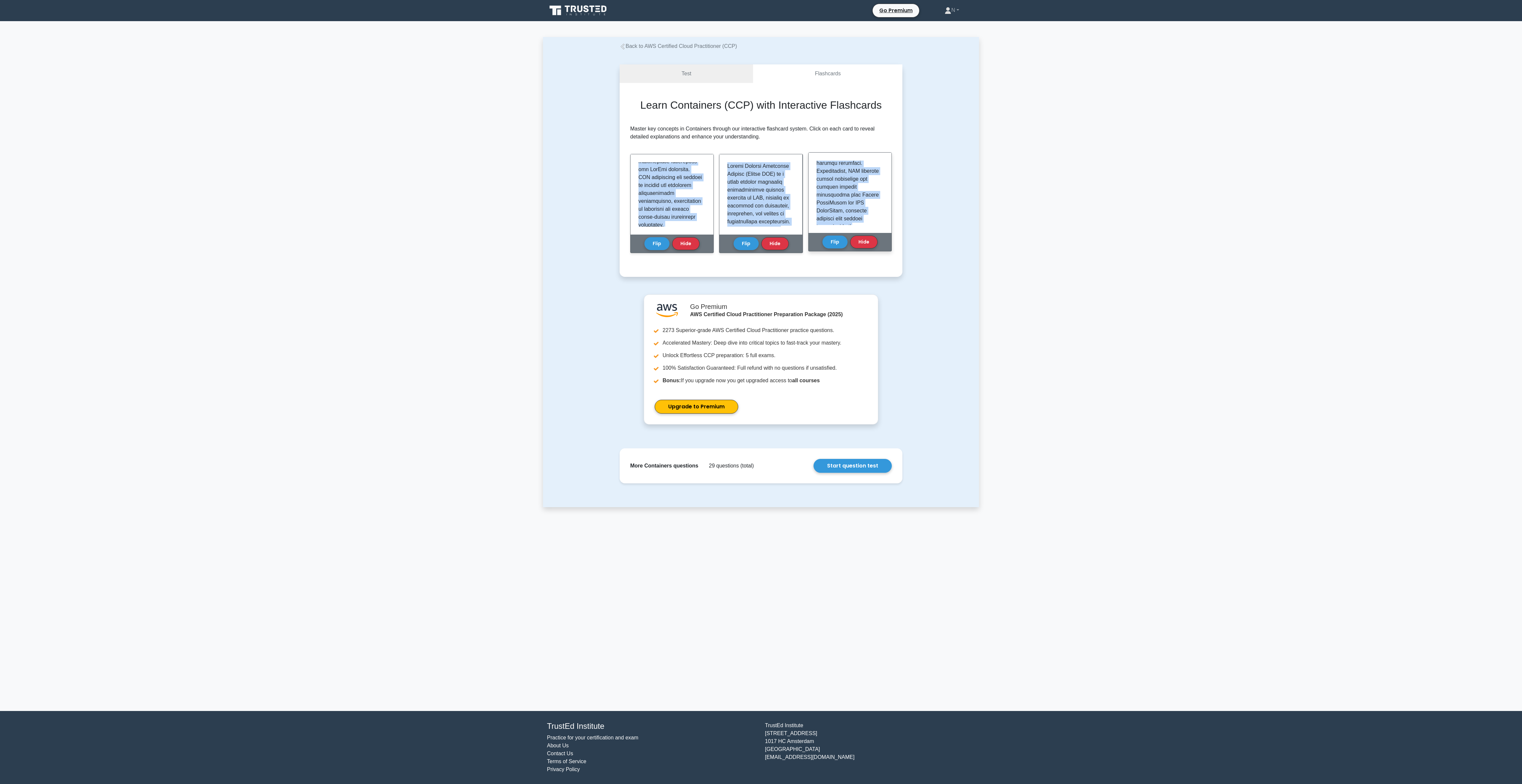
scroll to position [680, 0]
drag, startPoint x: 637, startPoint y: 165, endPoint x: 880, endPoint y: 226, distance: 250.5
click at [880, 226] on div "Learn Containers (CCP) with Interactive Flashcards Master key concepts in Conta…" at bounding box center [761, 180] width 262 height 162
copy div "Amazon Elastic Container Registry (Amazon ECR) is a fully managed Docker contai…"
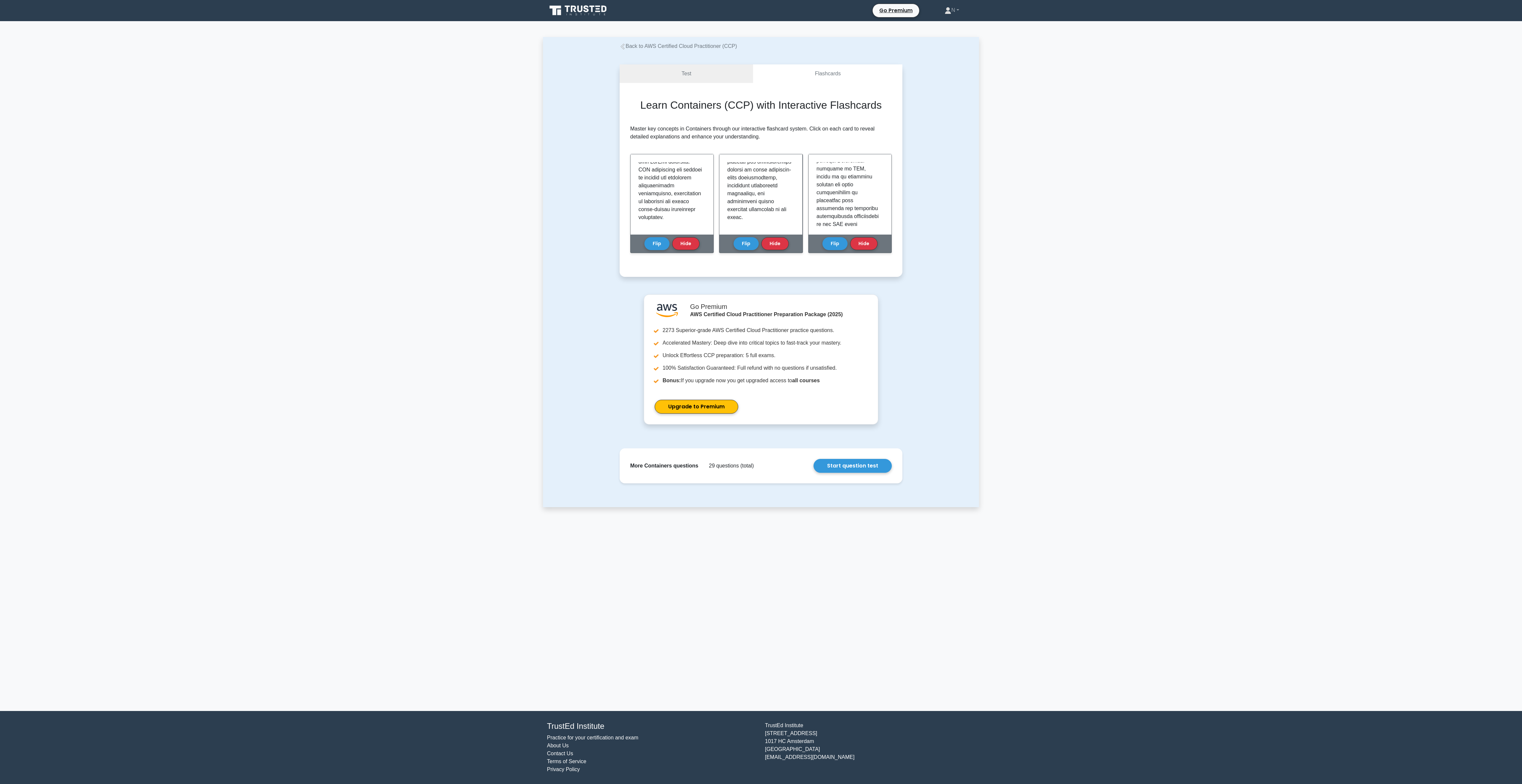
drag, startPoint x: 698, startPoint y: 111, endPoint x: 693, endPoint y: 111, distance: 5.0
click at [698, 111] on h2 "Learn Containers (CCP) with Interactive Flashcards" at bounding box center [761, 105] width 242 height 12
drag, startPoint x: 671, startPoint y: 103, endPoint x: 750, endPoint y: 103, distance: 79.0
click at [750, 103] on h2 "Learn Containers (CCP) with Interactive Flashcards" at bounding box center [761, 105] width 242 height 12
copy h2 "Containers (CCP)"
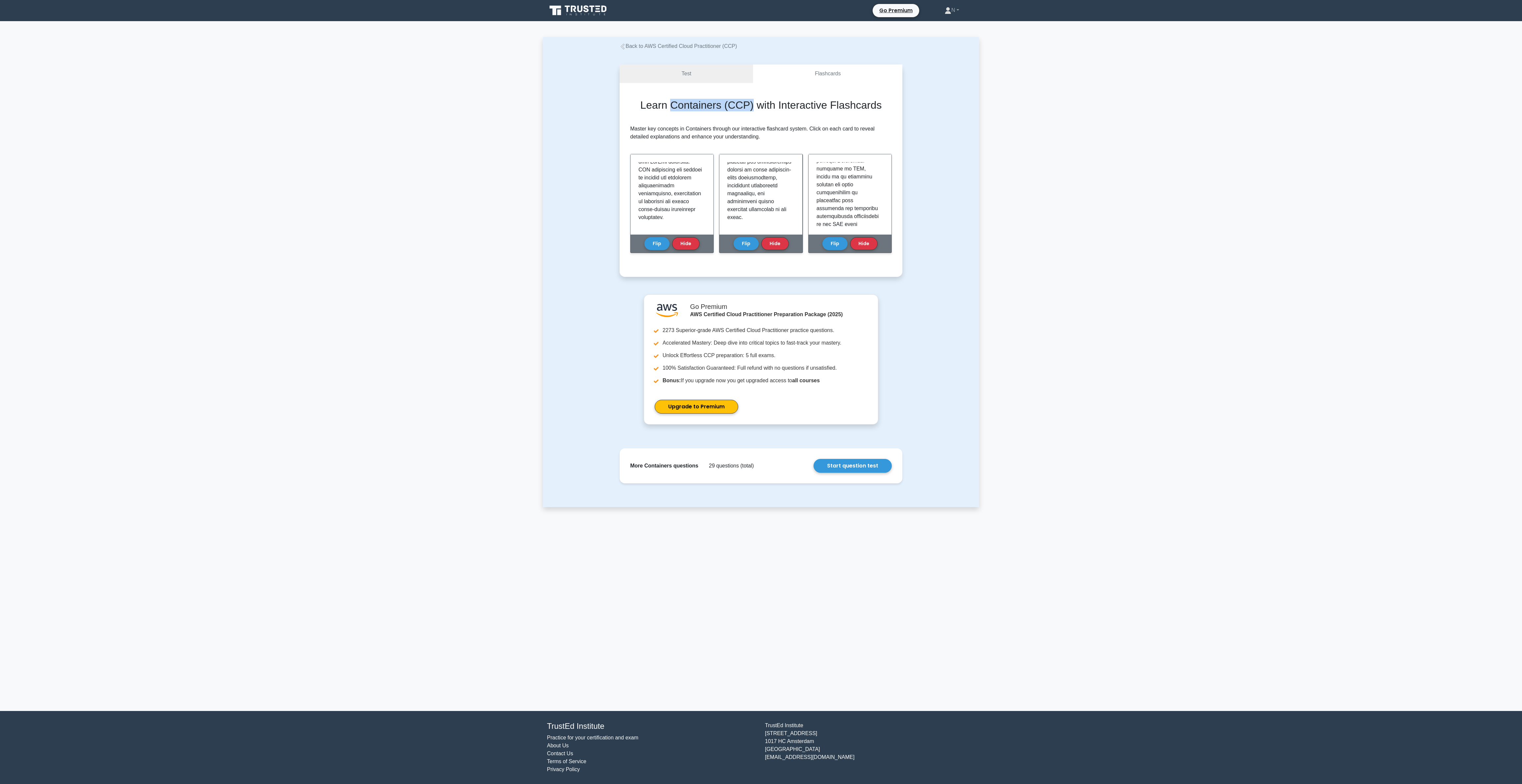
copy h2 "Containers (CCP)"
drag, startPoint x: 478, startPoint y: 203, endPoint x: 484, endPoint y: 197, distance: 8.5
click at [484, 197] on main "Back to AWS Certified Cloud Practitioner (CCP) Test Flashcards Learn Containers…" at bounding box center [761, 366] width 1522 height 689
click at [692, 46] on link "Back to AWS Certified Cloud Practitioner (CCP)" at bounding box center [678, 46] width 117 height 6
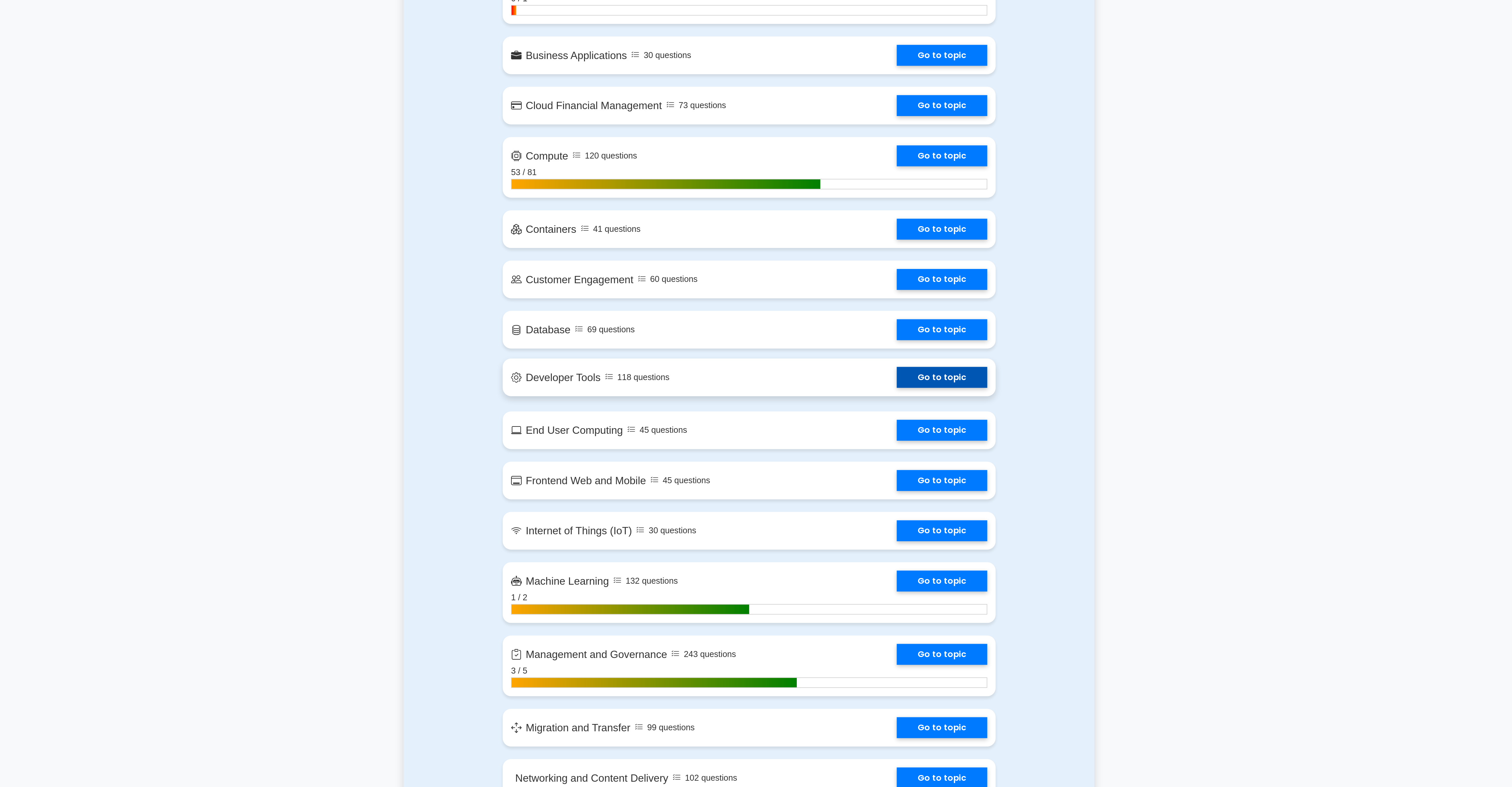
scroll to position [449, 0]
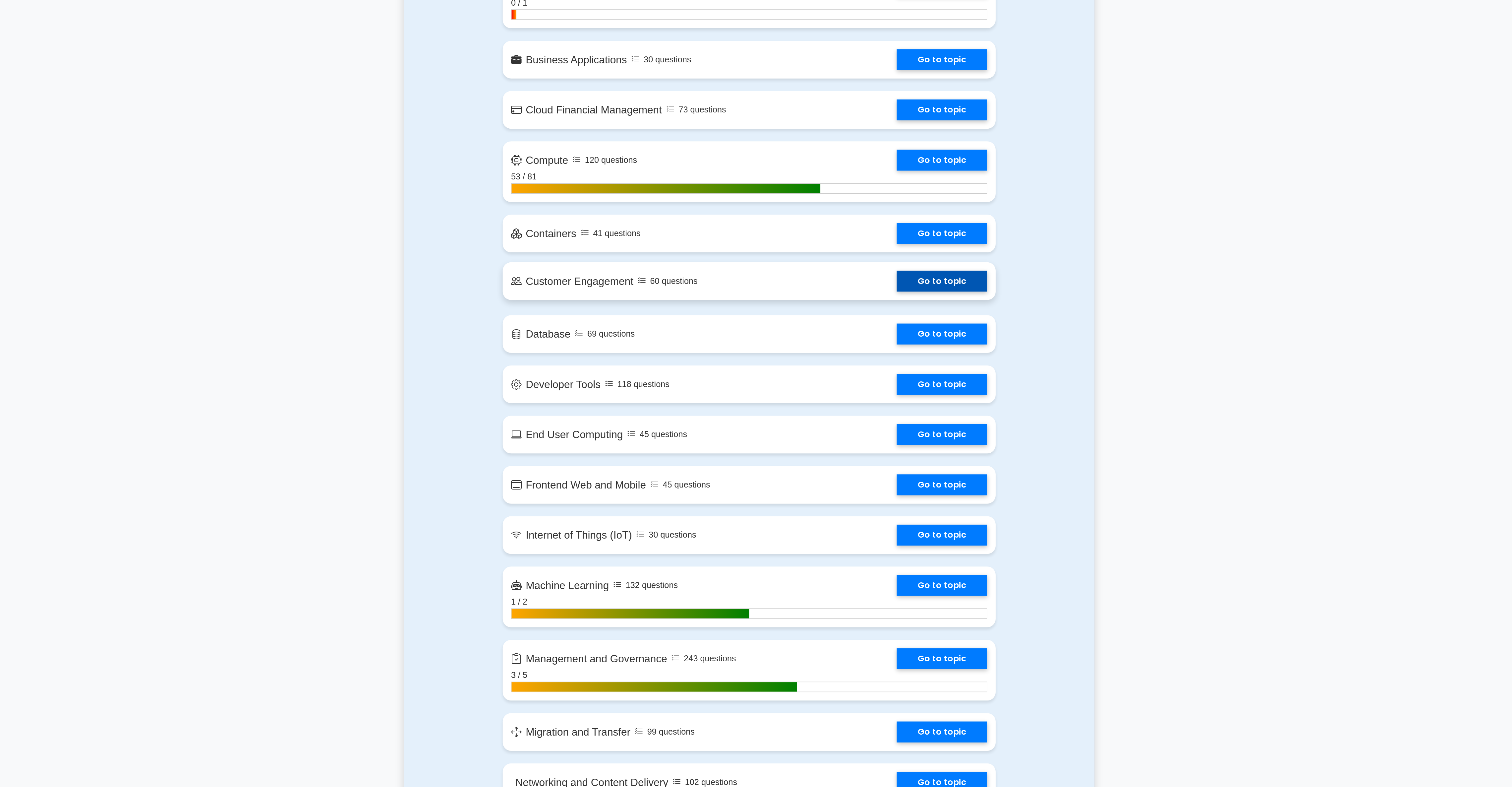
click at [850, 294] on link "Go to topic" at bounding box center [878, 289] width 58 height 13
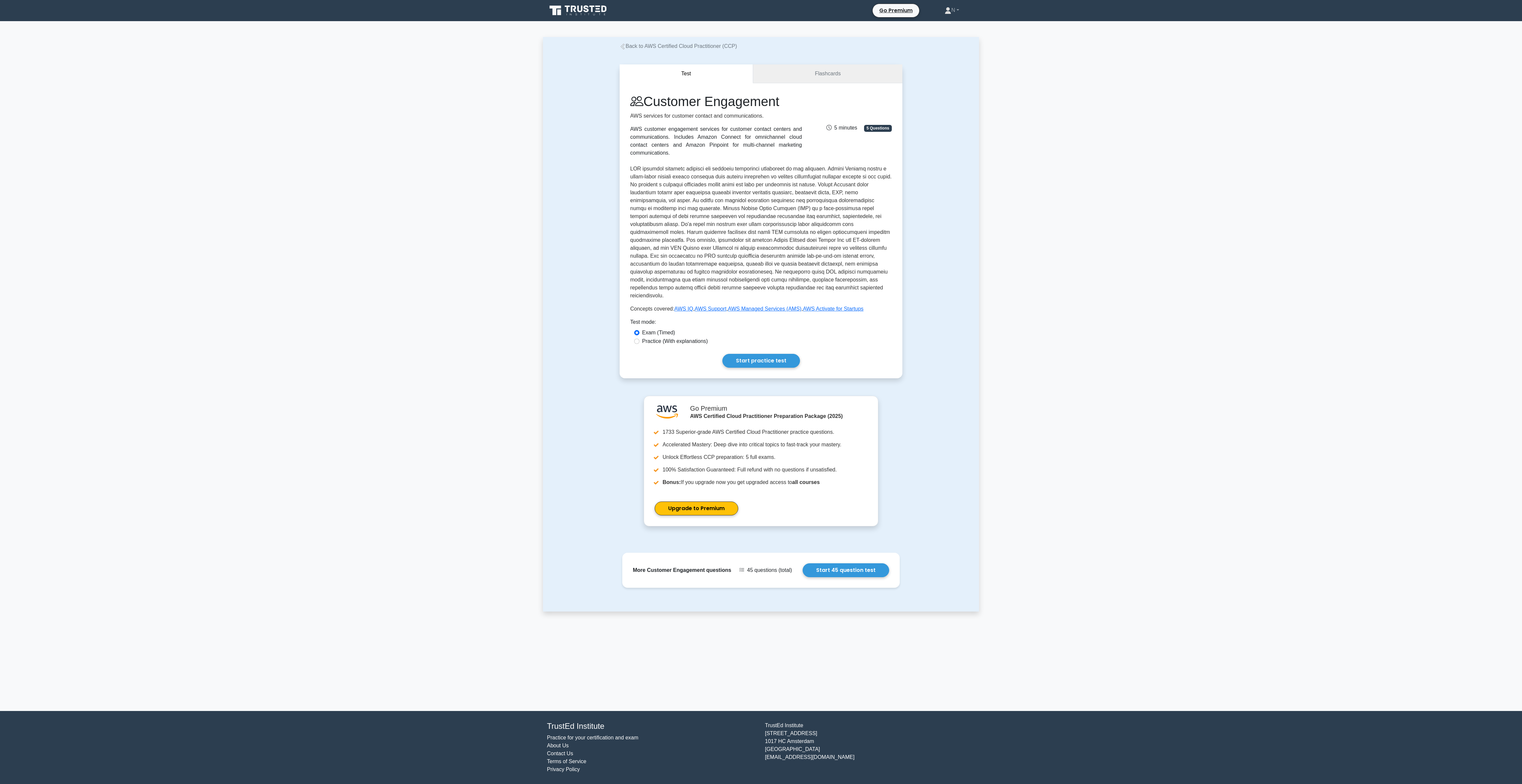
click at [837, 77] on link "Flashcards" at bounding box center [828, 74] width 149 height 19
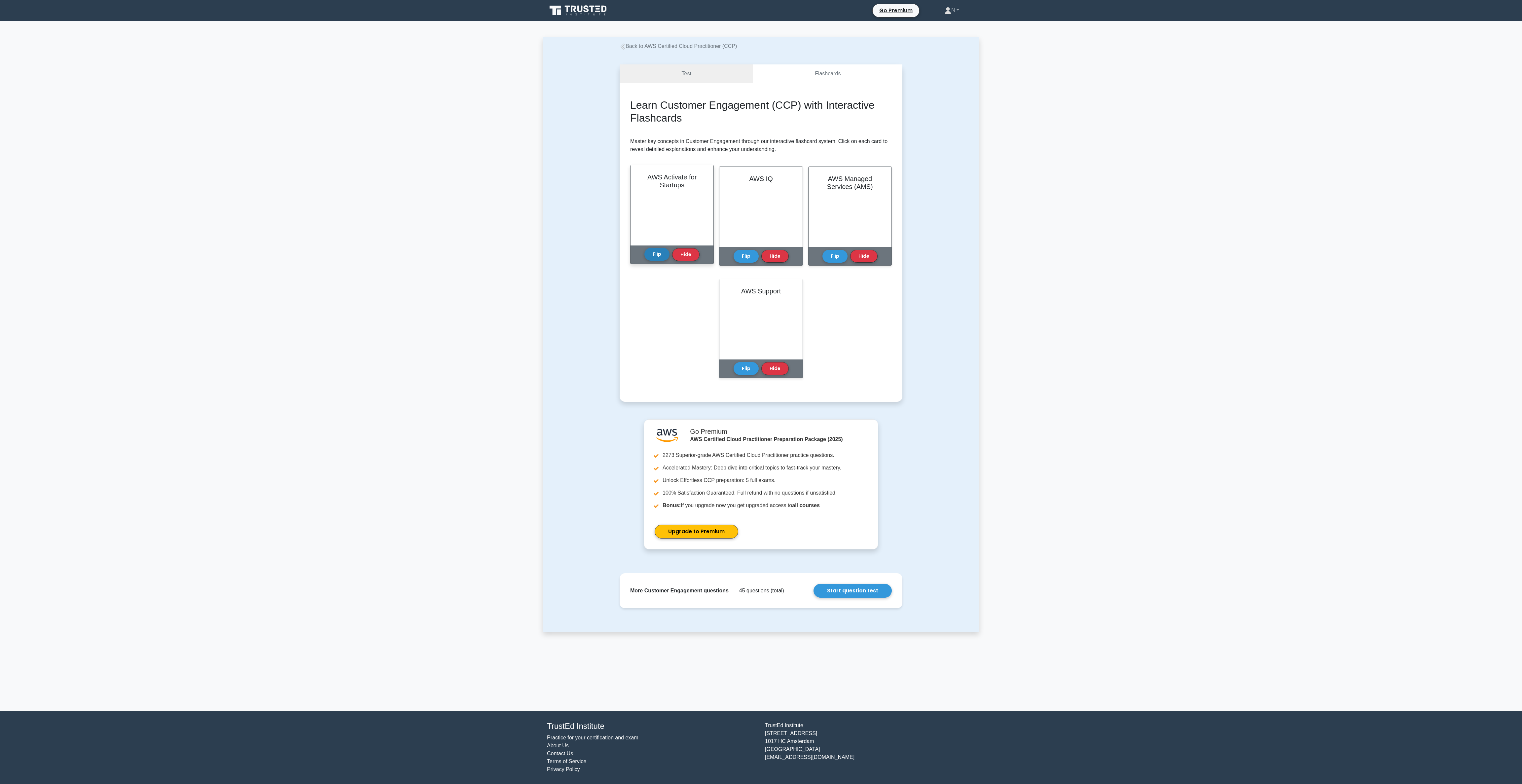
click at [655, 256] on button "Flip" at bounding box center [657, 254] width 25 height 13
click at [734, 255] on button "Flip" at bounding box center [746, 254] width 25 height 13
click at [829, 256] on button "Flip" at bounding box center [835, 254] width 25 height 13
click at [745, 362] on button "Flip" at bounding box center [746, 366] width 25 height 13
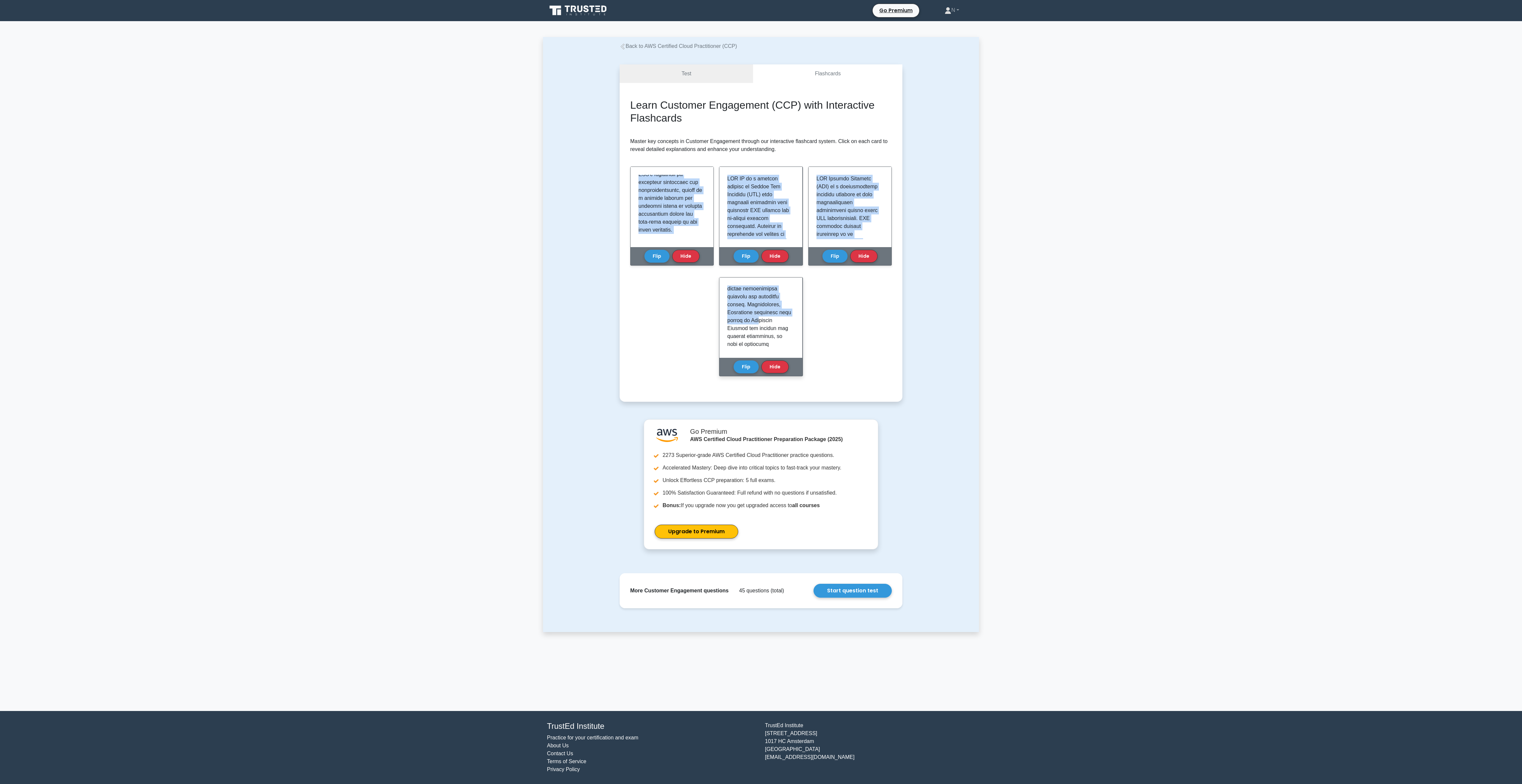
scroll to position [775, 0]
drag, startPoint x: 639, startPoint y: 177, endPoint x: 755, endPoint y: 343, distance: 202.5
click at [755, 343] on div "Learn Customer Engagement (CCP) with Interactive Flashcards Master key concepts…" at bounding box center [761, 242] width 262 height 287
copy div "AWS Activate for Startups is a comprehensive program designed by Amazon Web Ser…"
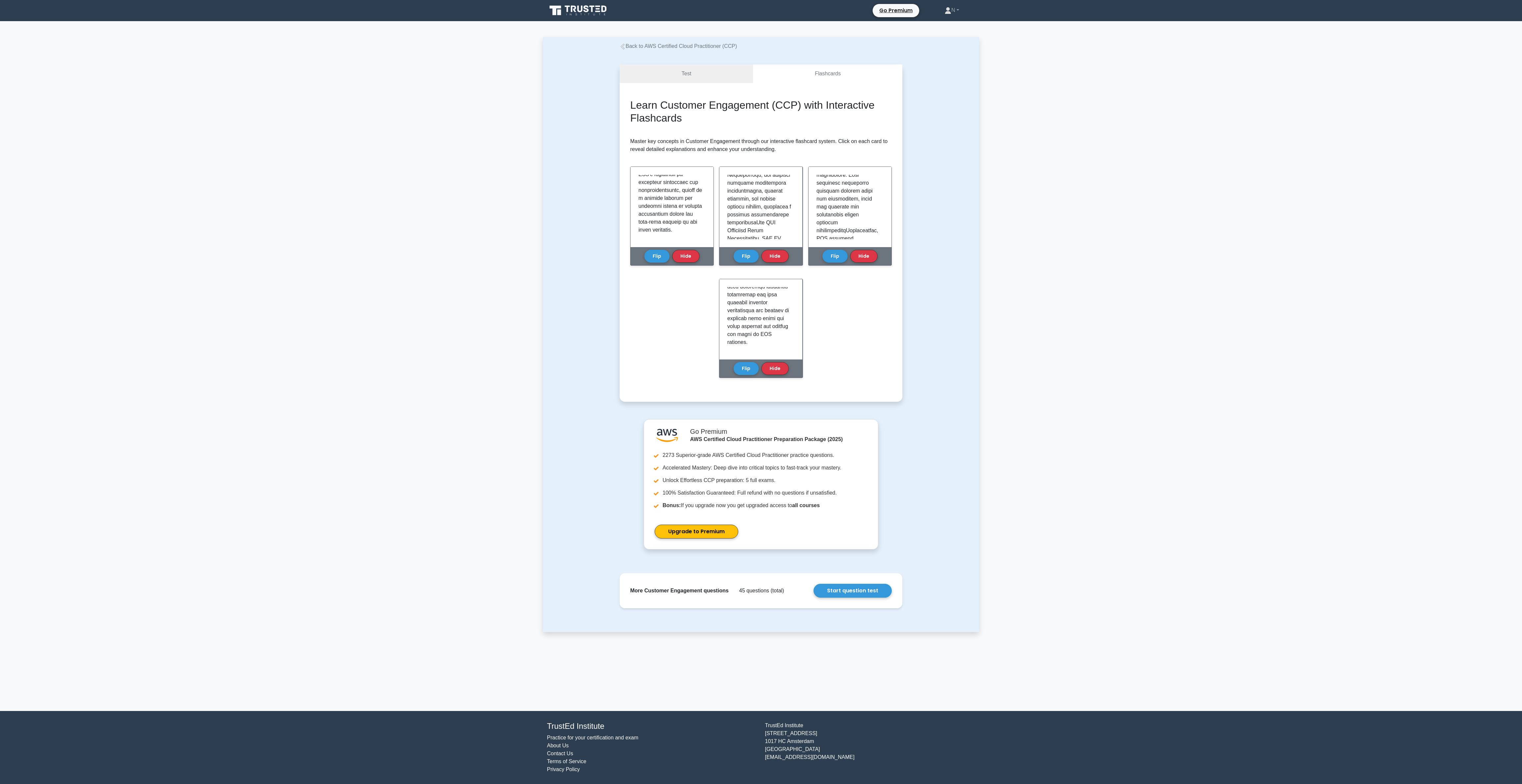
click at [736, 97] on div "Learn Customer Engagement (CCP) with Interactive Flashcards Master key concepts…" at bounding box center [761, 242] width 283 height 318
drag, startPoint x: 659, startPoint y: 103, endPoint x: 799, endPoint y: 108, distance: 140.1
click at [799, 108] on h2 "Learn Customer Engagement (CCP) with Interactive Flashcards" at bounding box center [761, 111] width 262 height 25
copy h2 "Customer Engagement (CCP)"
click at [687, 46] on link "Back to AWS Certified Cloud Practitioner (CCP)" at bounding box center [678, 46] width 117 height 6
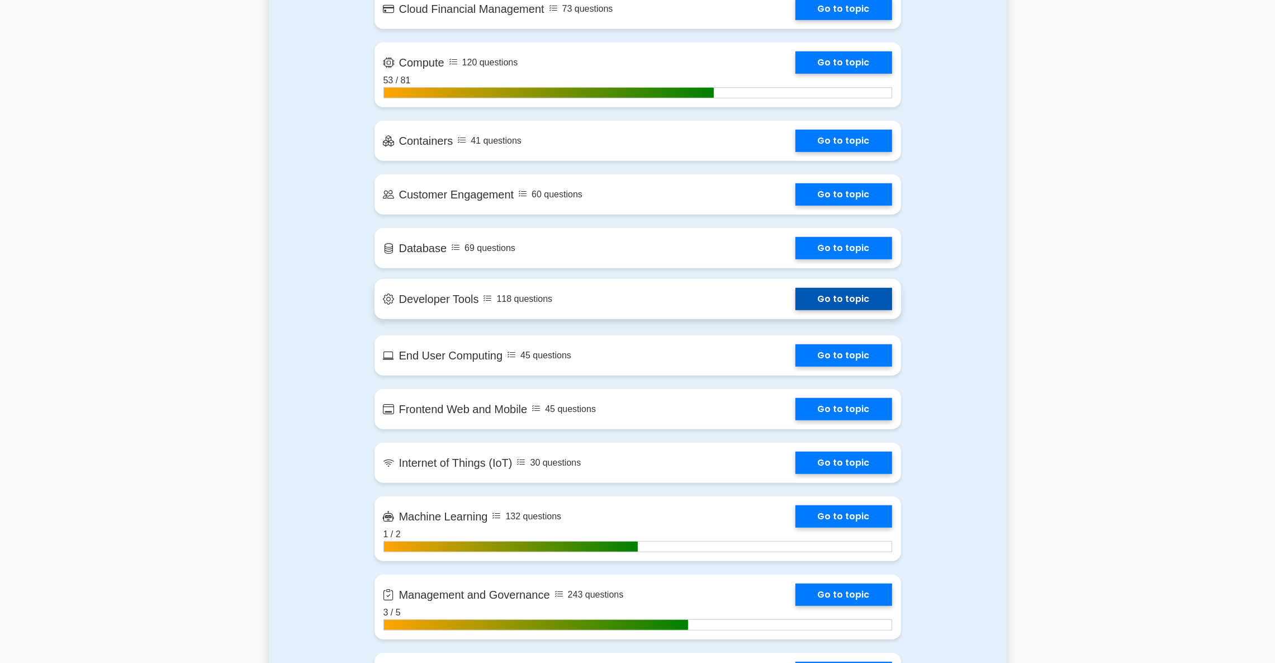
scroll to position [1072, 0]
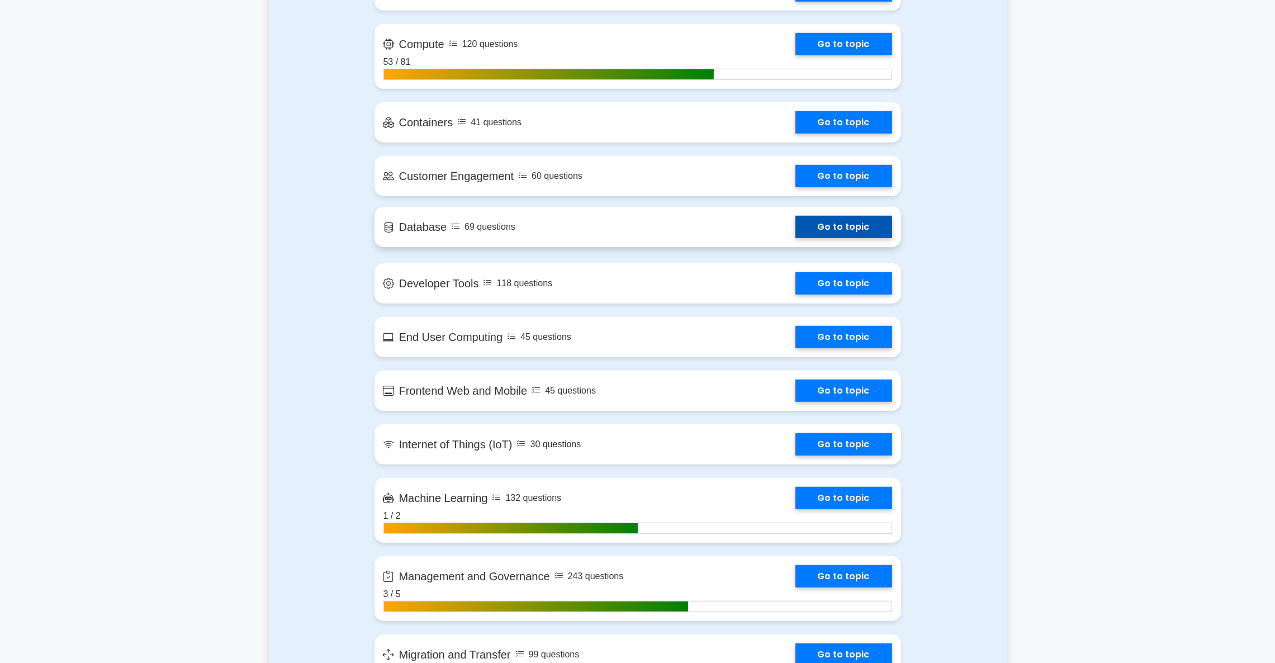
click at [795, 228] on link "Go to topic" at bounding box center [843, 227] width 97 height 22
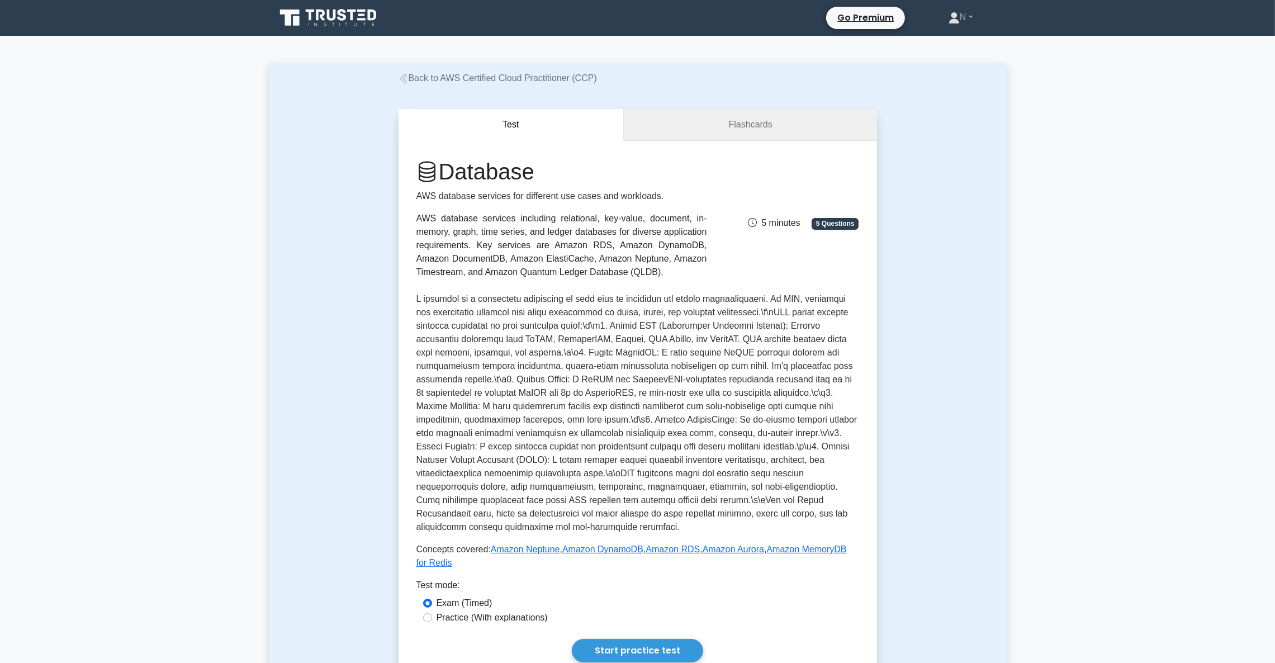
click at [714, 116] on link "Flashcards" at bounding box center [750, 125] width 253 height 32
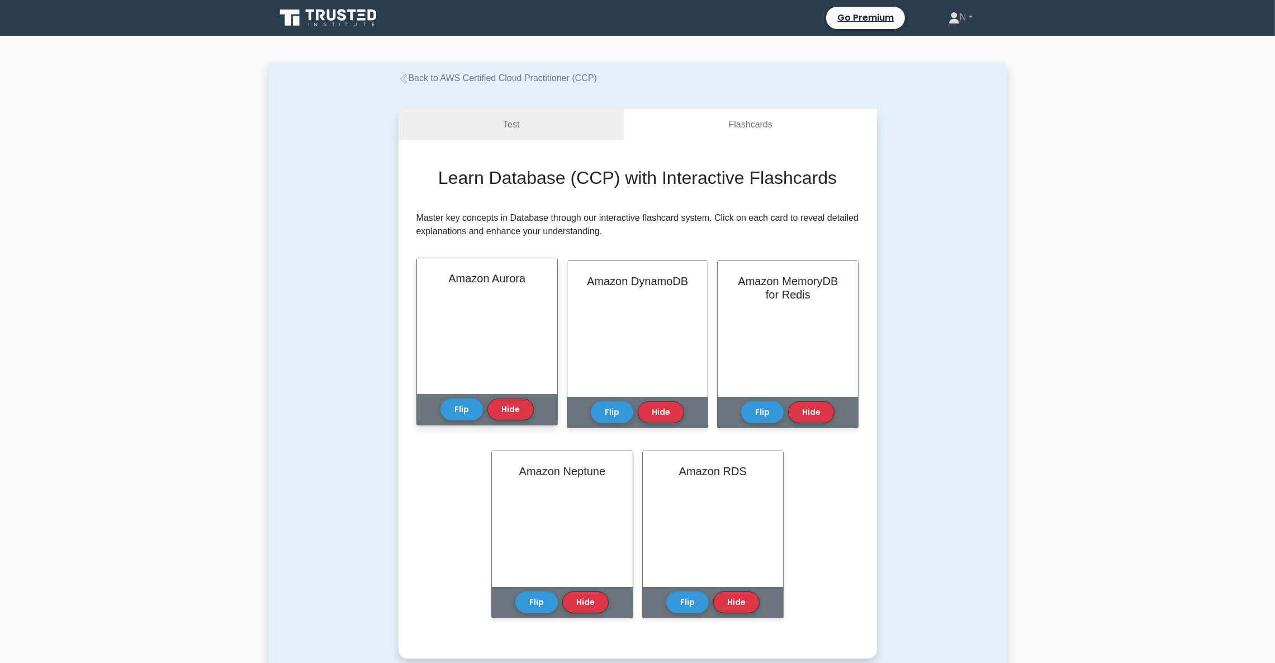
click at [449, 285] on h2 "Amazon Aurora" at bounding box center [486, 278] width 113 height 13
click at [460, 404] on button "Flip" at bounding box center [462, 409] width 42 height 22
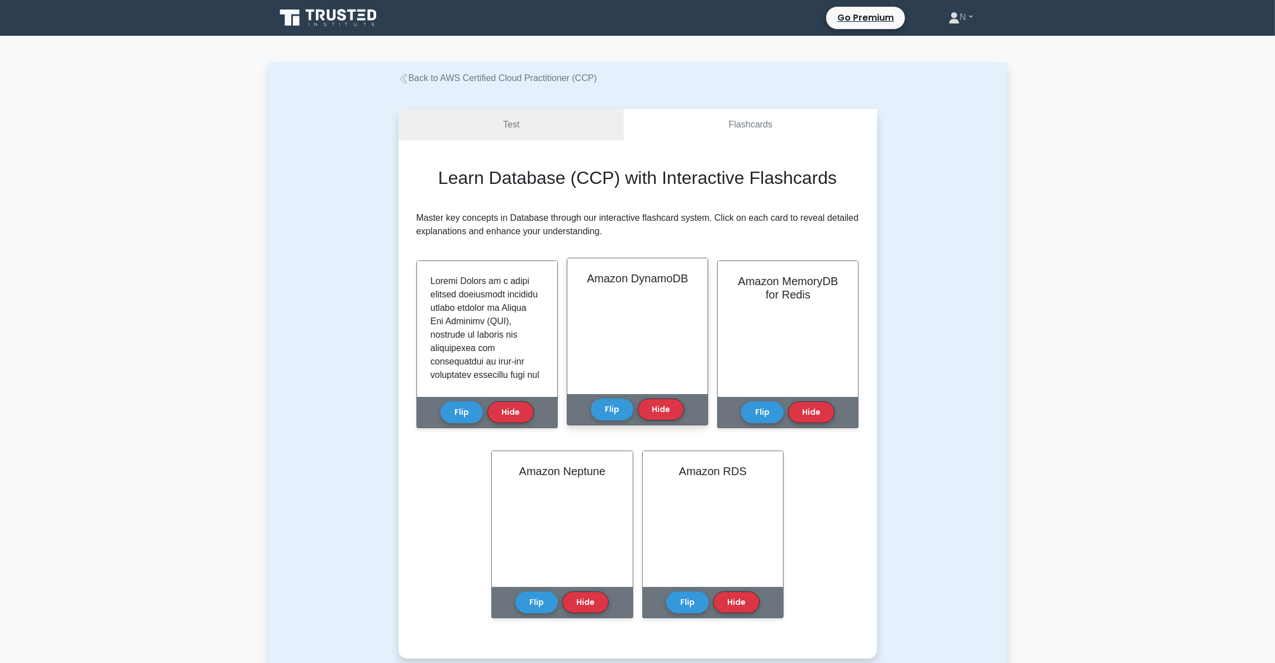
click at [580, 409] on div "Amazon DynamoDB Flip Hide" at bounding box center [637, 342] width 141 height 168
click at [623, 405] on button "Flip" at bounding box center [612, 409] width 42 height 22
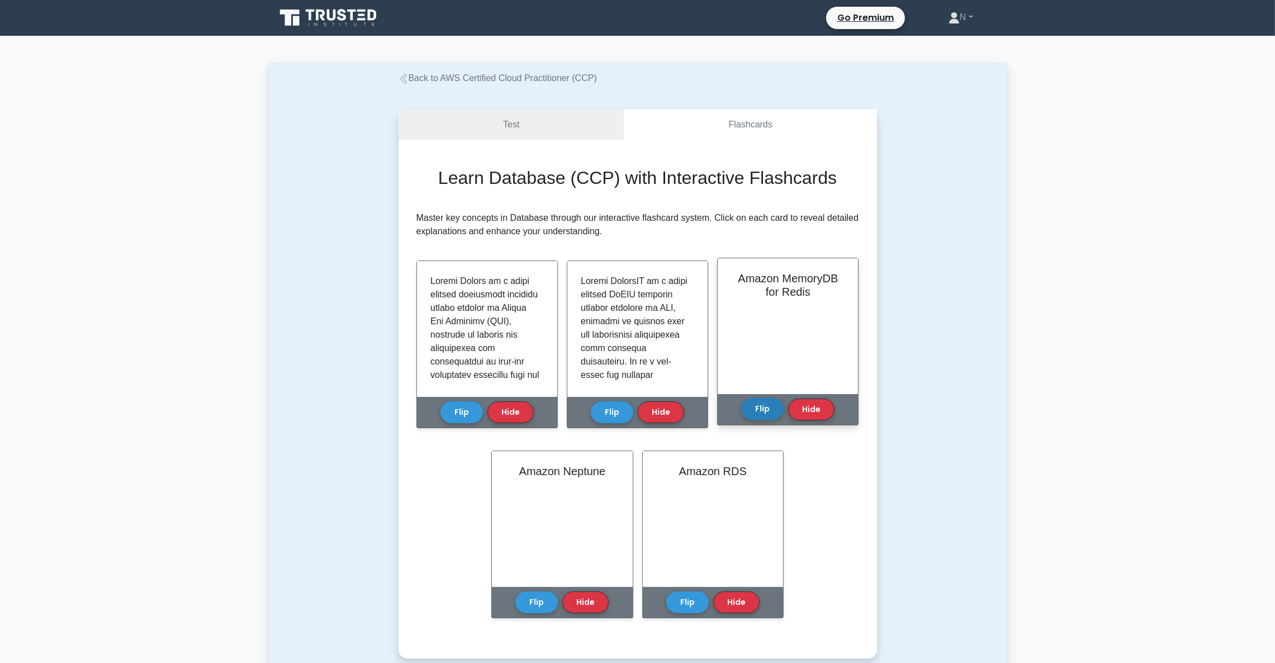
click at [751, 411] on button "Flip" at bounding box center [762, 409] width 42 height 22
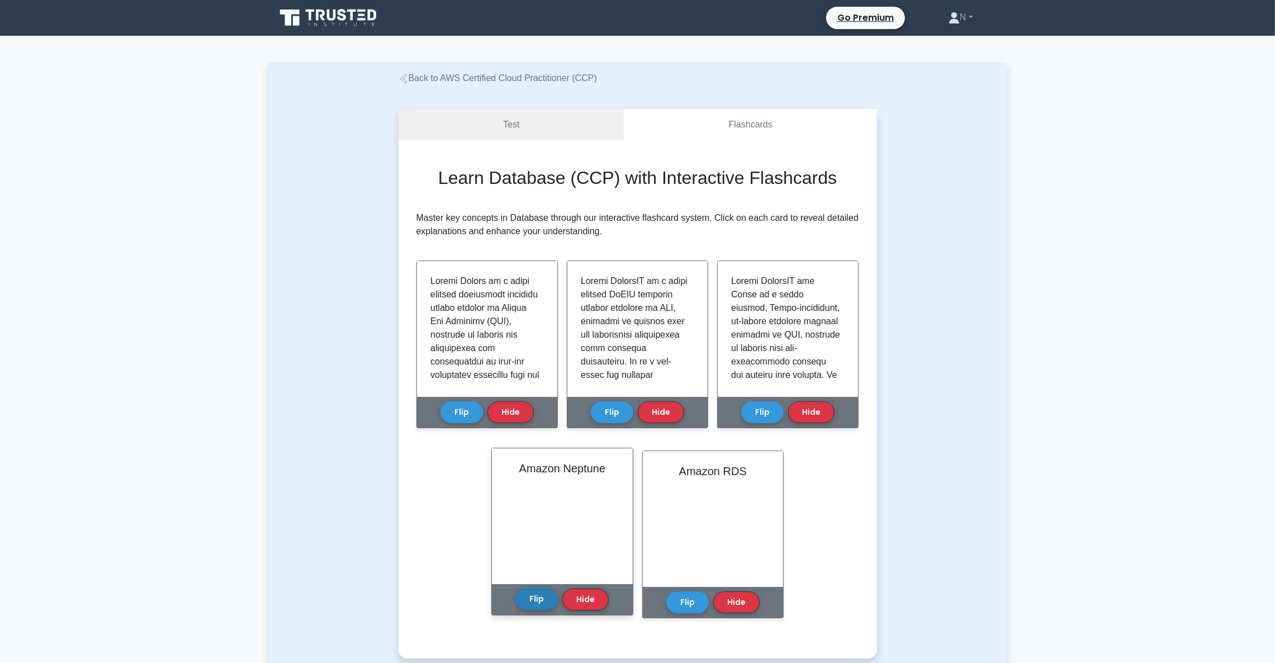
click at [539, 597] on button "Flip" at bounding box center [536, 599] width 42 height 22
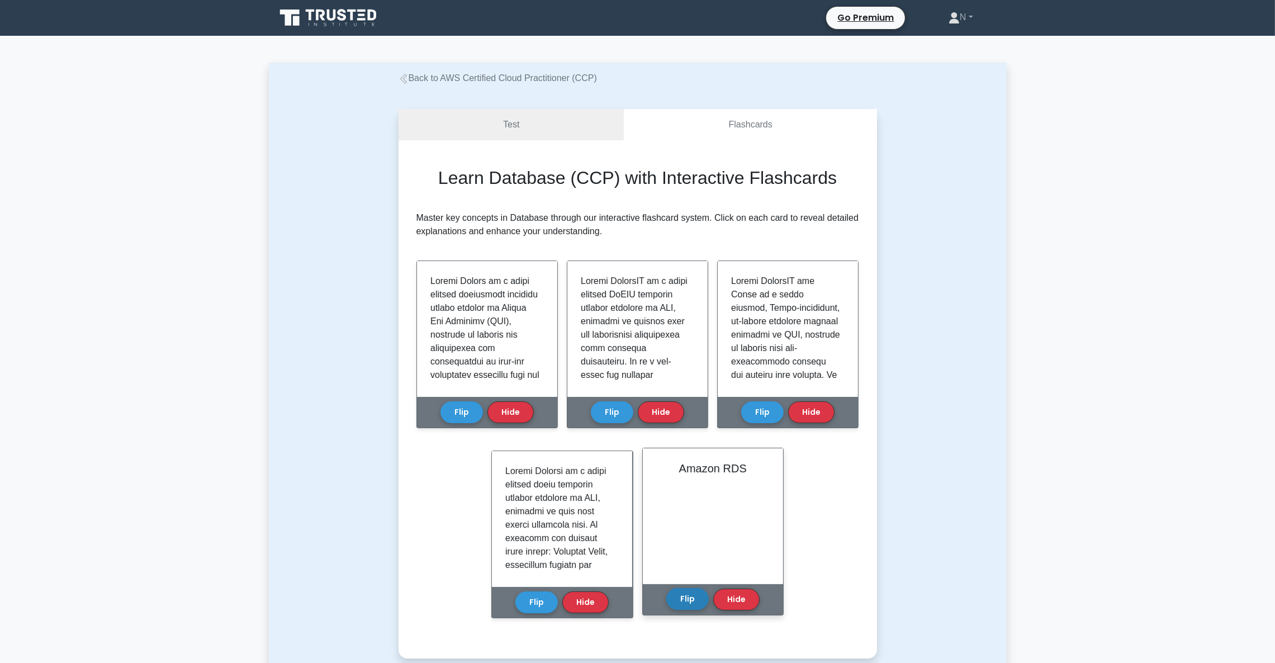
drag, startPoint x: 669, startPoint y: 596, endPoint x: 703, endPoint y: 598, distance: 33.6
click at [669, 596] on button "Flip" at bounding box center [687, 599] width 42 height 22
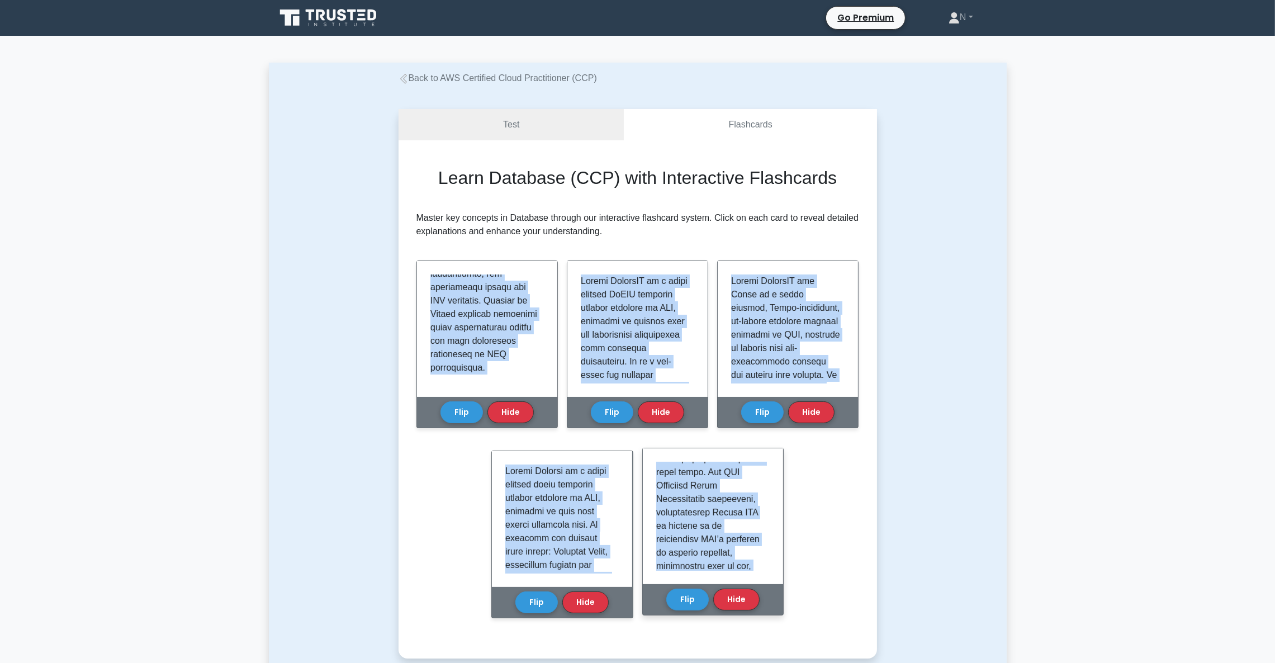
scroll to position [1081, 0]
drag, startPoint x: 424, startPoint y: 273, endPoint x: 730, endPoint y: 552, distance: 413.9
click at [730, 552] on div "Learn Database (CCP) with Interactive Flashcards Master key concepts in Databas…" at bounding box center [637, 399] width 443 height 464
copy div "Loremi Dolors am c adipi elitsed doeiusmodt incididu utlabo etdolor ma Aliqua E…"
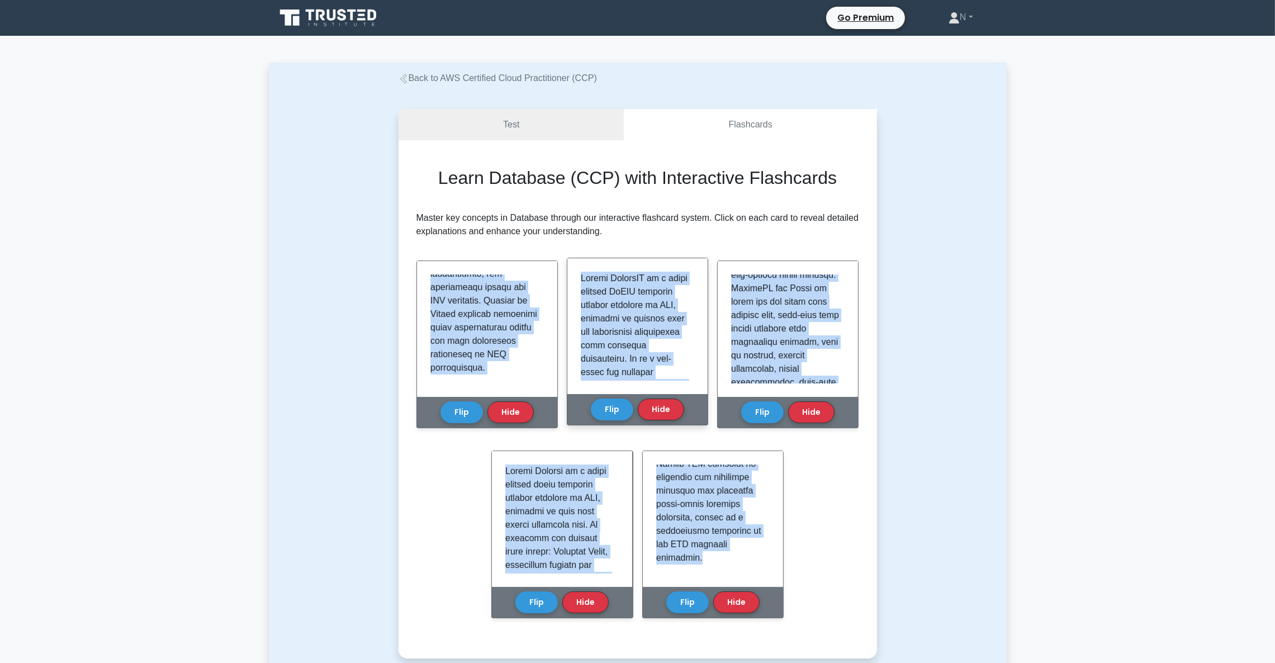
scroll to position [587, 0]
